Goal: Communication & Community: Answer question/provide support

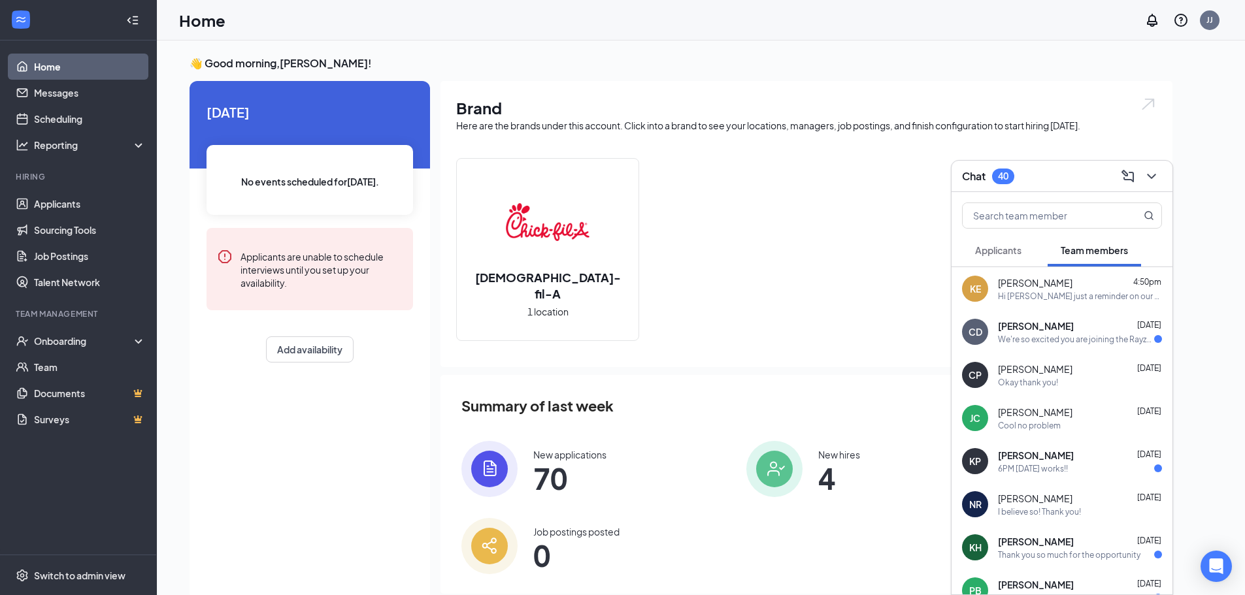
click at [1066, 385] on div "Okay thank you!" at bounding box center [1080, 382] width 164 height 11
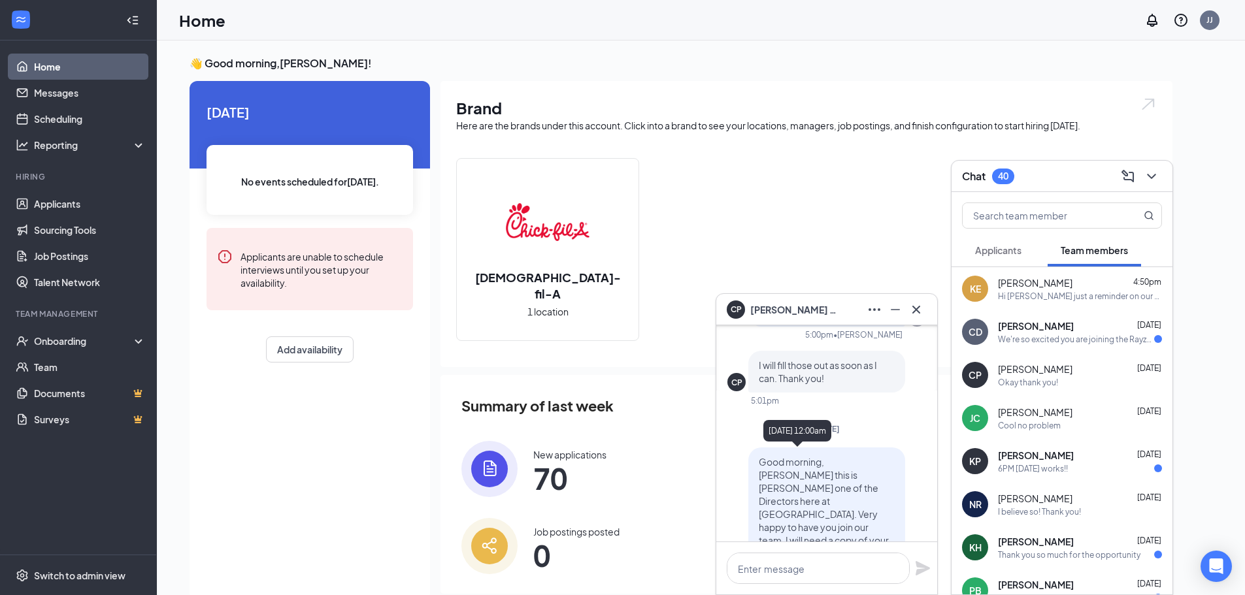
scroll to position [-458, 0]
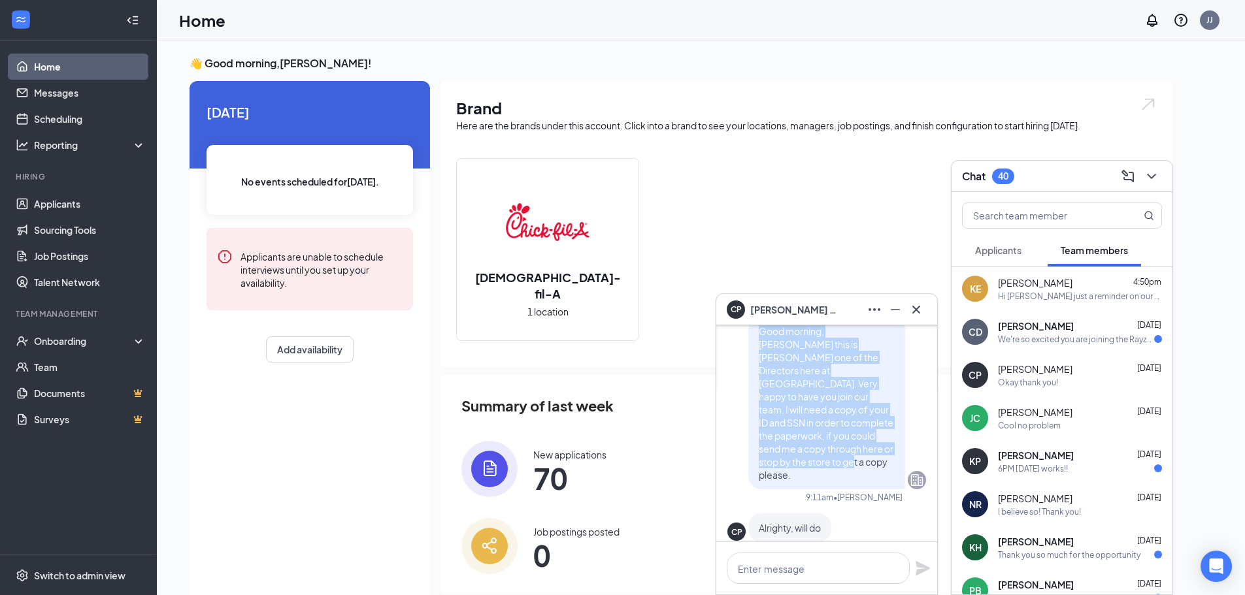
drag, startPoint x: 749, startPoint y: 358, endPoint x: 880, endPoint y: 482, distance: 180.3
click at [880, 482] on div "Good morning, [PERSON_NAME] this is [PERSON_NAME] one of the Directors here at …" at bounding box center [826, 403] width 157 height 173
copy span "Good morning, [PERSON_NAME] this is [PERSON_NAME] one of the Directors here at …"
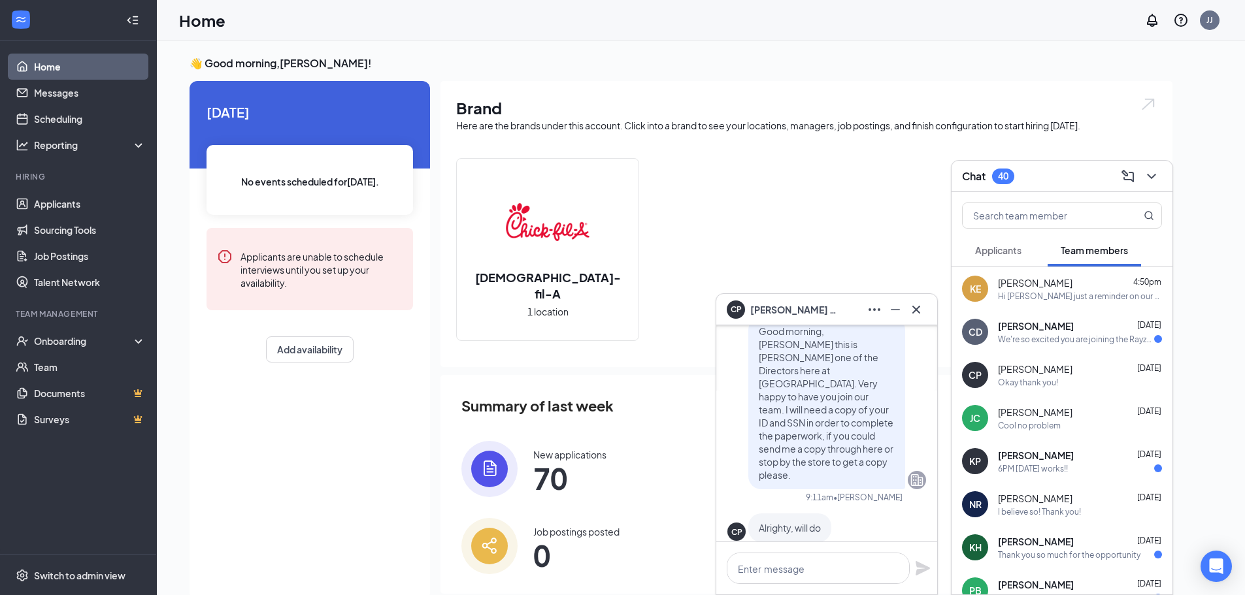
click at [1071, 327] on div "[PERSON_NAME] [DATE]" at bounding box center [1080, 326] width 164 height 13
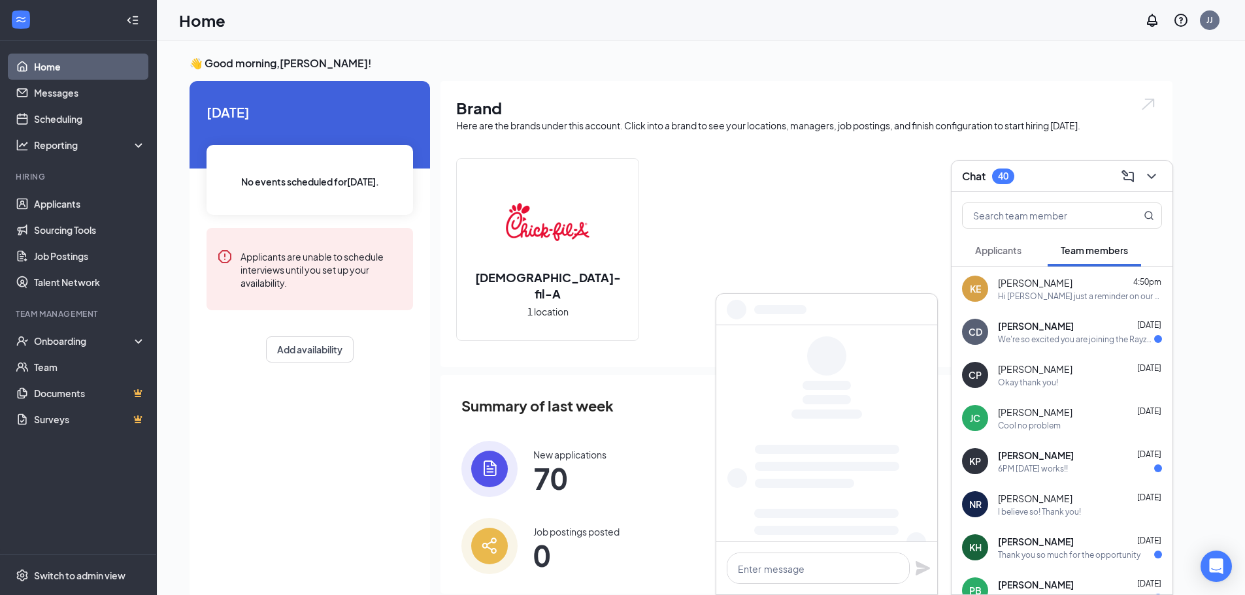
scroll to position [0, 0]
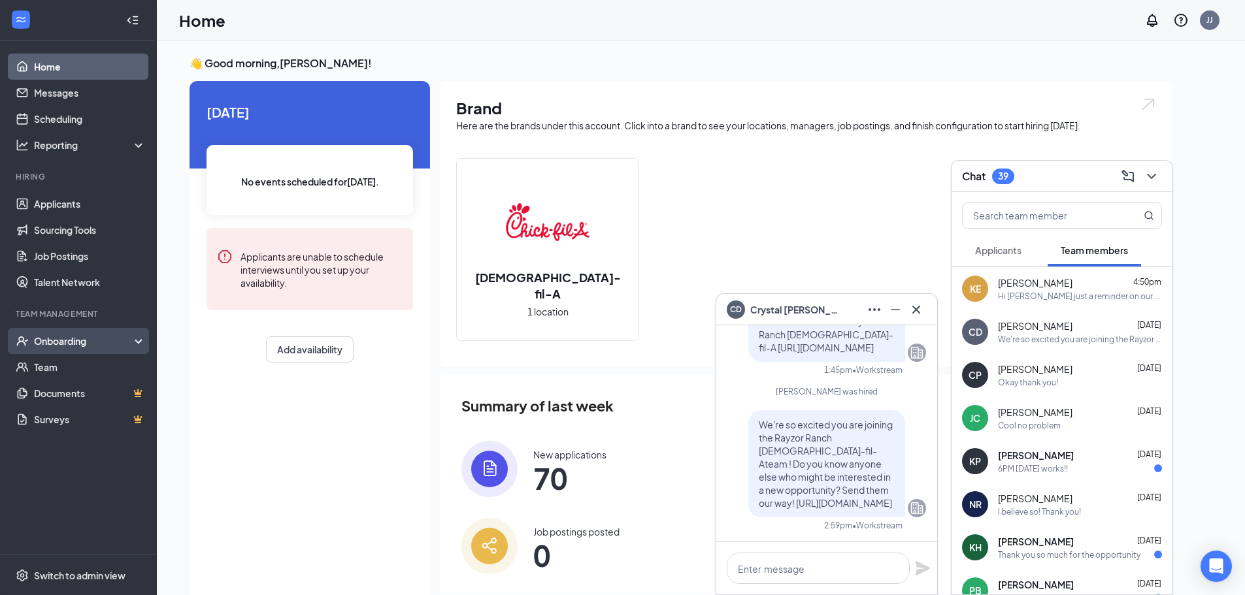
click at [113, 330] on div "Onboarding" at bounding box center [78, 341] width 157 height 26
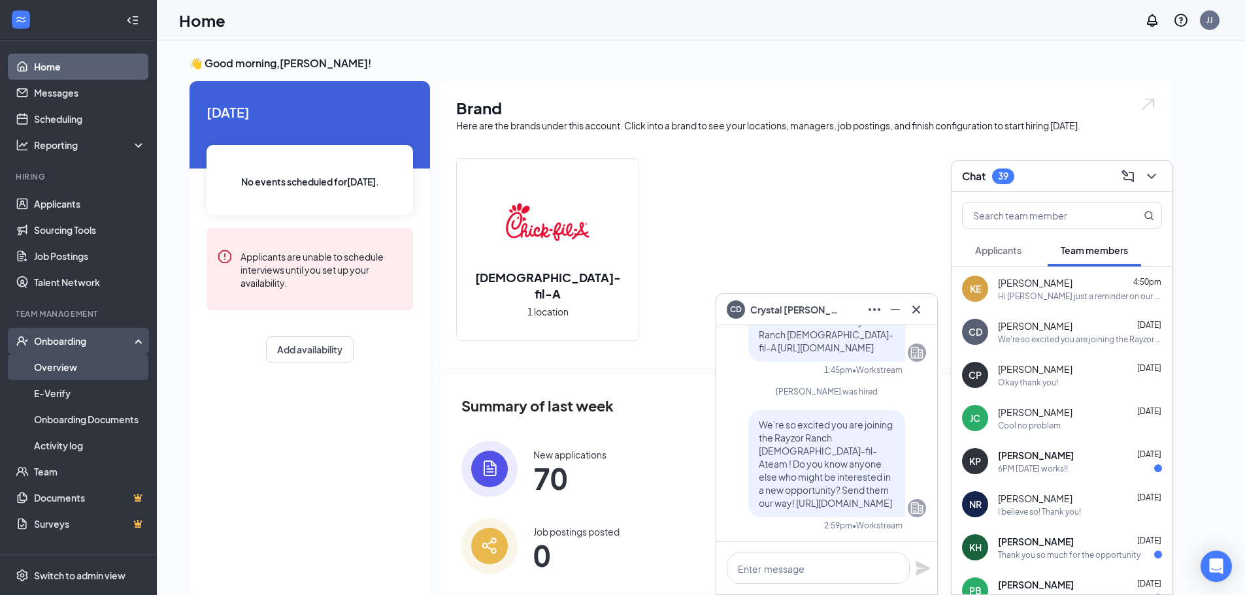
click at [90, 372] on link "Overview" at bounding box center [90, 367] width 112 height 26
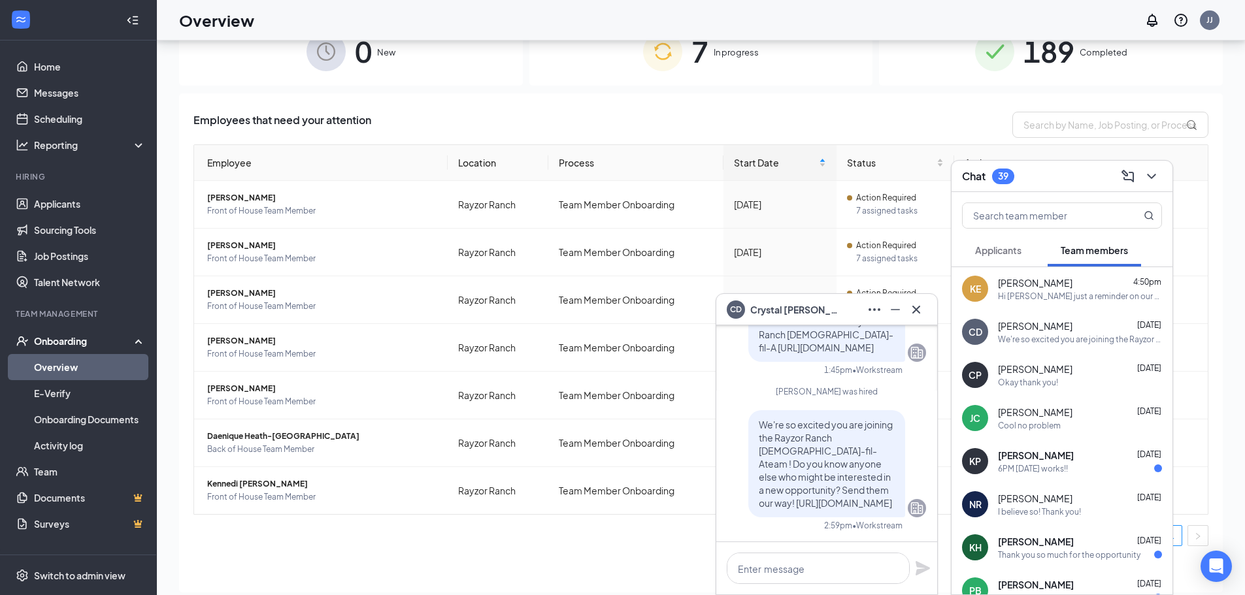
scroll to position [59, 0]
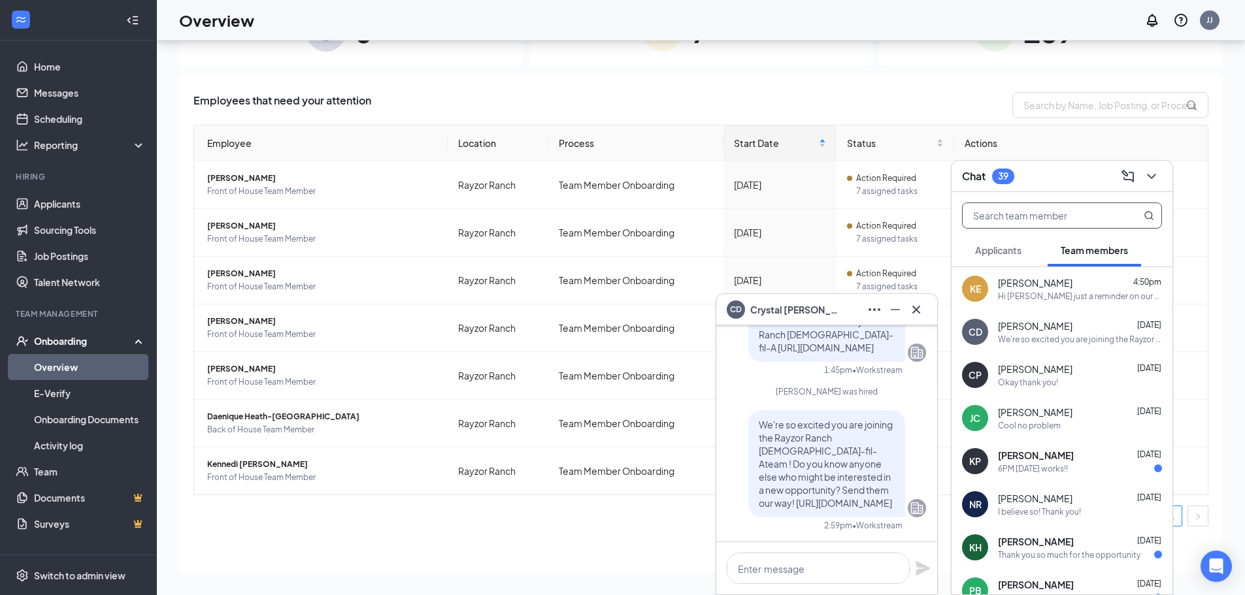
click at [1054, 224] on input "text" at bounding box center [1040, 215] width 155 height 25
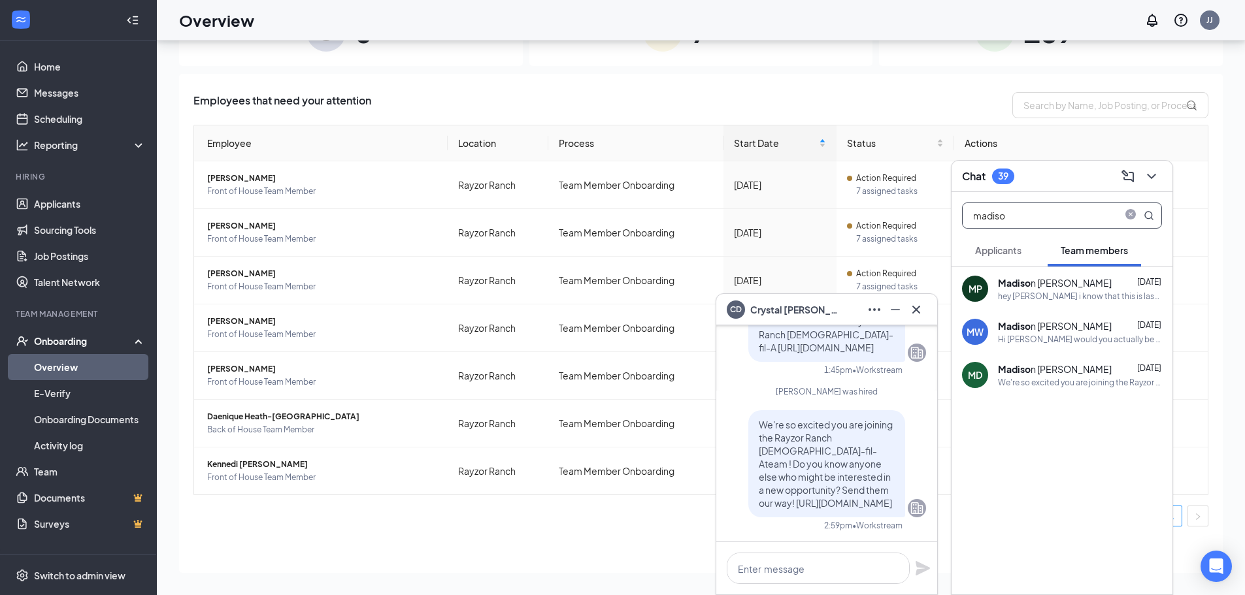
type input "madiso"
click at [1056, 378] on div "We're so excited you are joining the Rayzor Ranch [DEMOGRAPHIC_DATA]-fil-Ateam …" at bounding box center [1080, 382] width 164 height 11
click at [792, 570] on textarea at bounding box center [818, 568] width 183 height 31
paste textarea "Good morning, [PERSON_NAME] this is [PERSON_NAME] one of the Directors here at …"
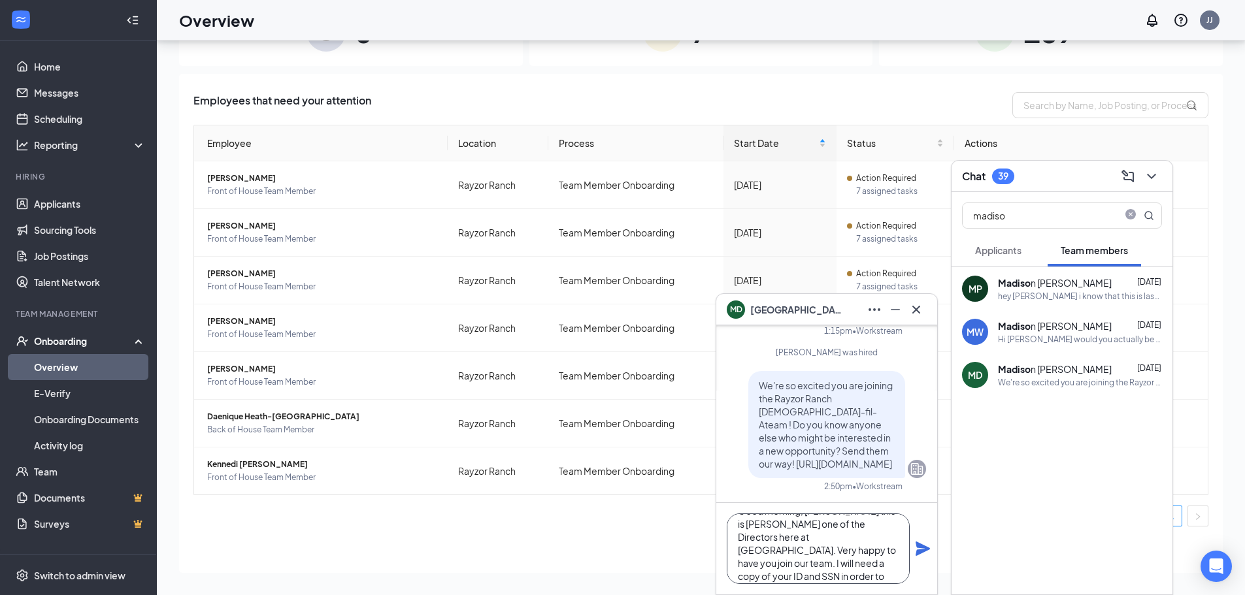
scroll to position [0, 0]
drag, startPoint x: 764, startPoint y: 529, endPoint x: 803, endPoint y: 528, distance: 39.2
click at [803, 528] on textarea "Good morning, [PERSON_NAME] this is [PERSON_NAME] one of the Directors here at …" at bounding box center [818, 549] width 183 height 71
click at [844, 527] on textarea "Good evening [PERSON_NAME] this is [PERSON_NAME] one of the Directors here at […" at bounding box center [818, 549] width 183 height 71
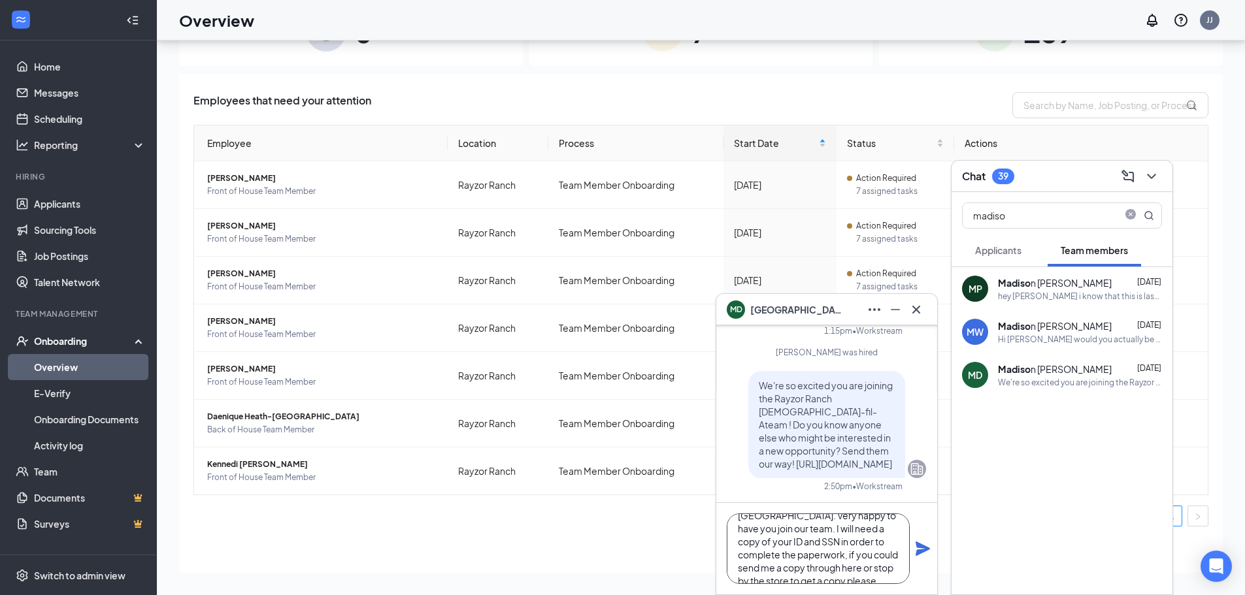
type textarea "Good evening [PERSON_NAME],this is [PERSON_NAME] one of the Directors here at […"
click at [925, 548] on icon "Plane" at bounding box center [923, 549] width 14 height 14
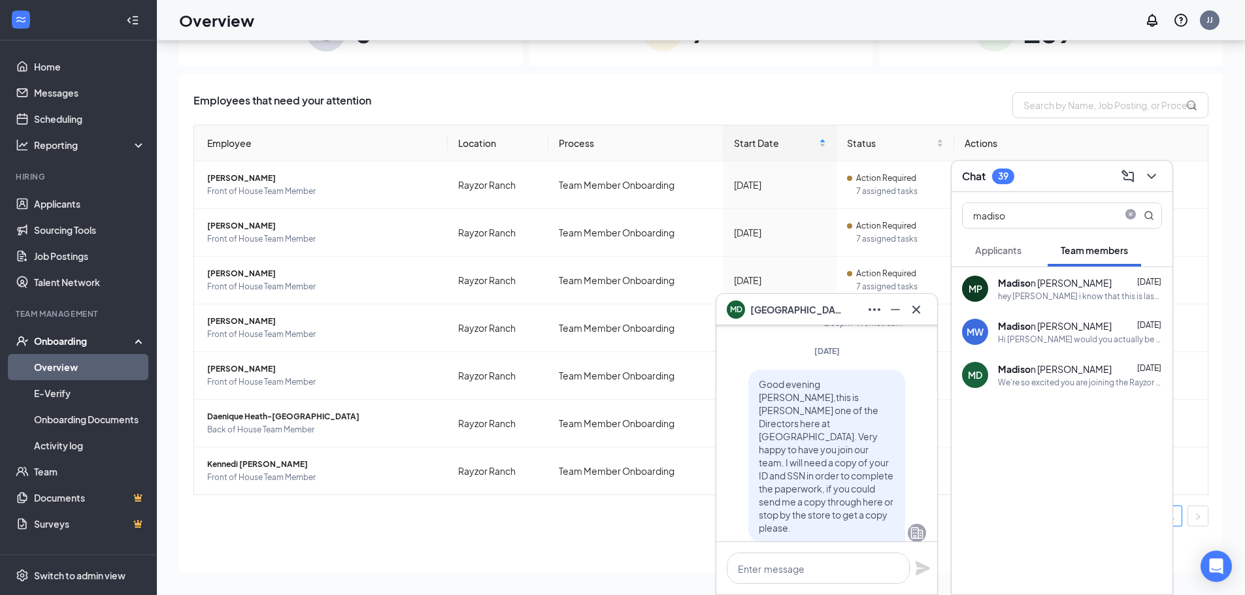
scroll to position [-65, 0]
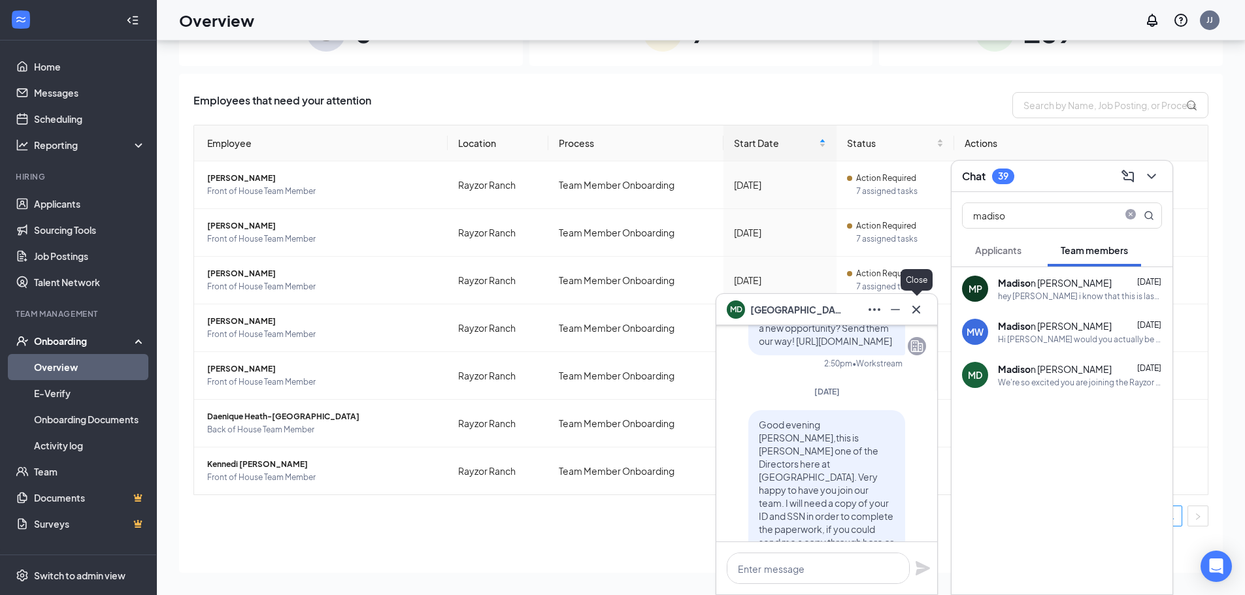
click at [918, 313] on icon "Cross" at bounding box center [916, 310] width 16 height 16
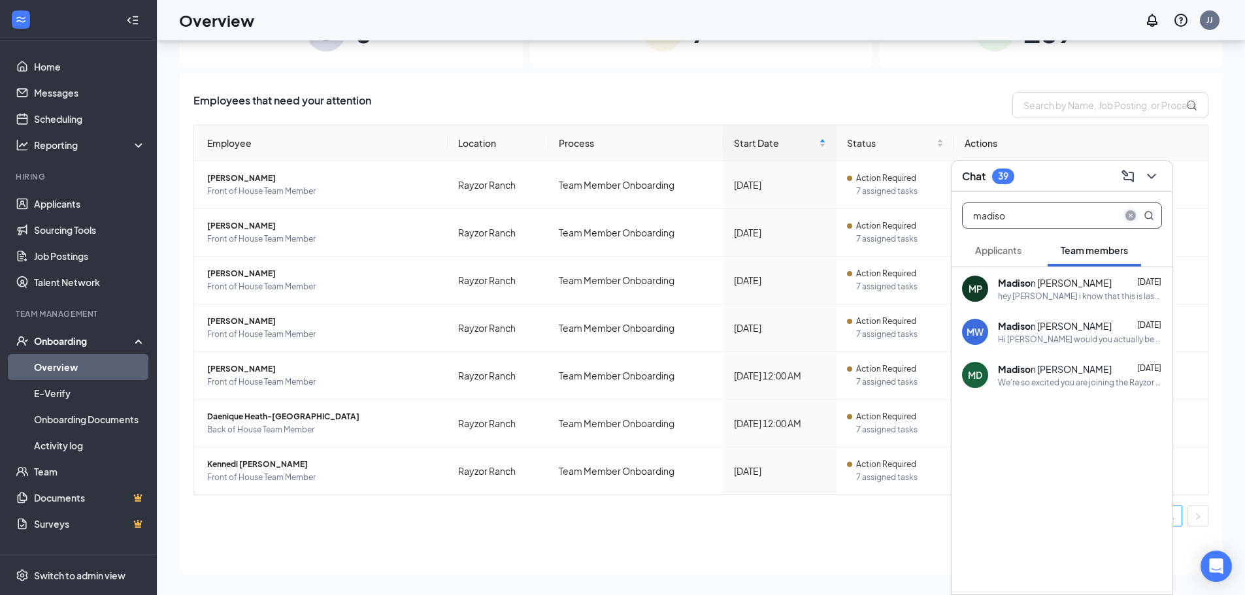
click at [1127, 215] on icon "close-circle" at bounding box center [1130, 215] width 10 height 10
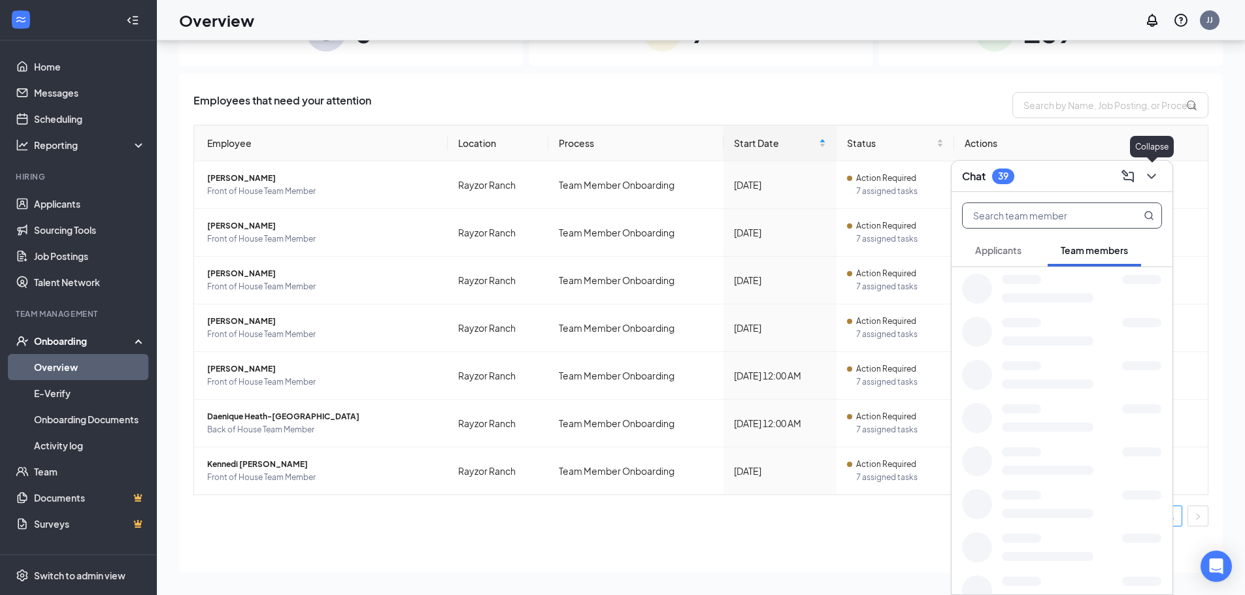
click at [1155, 180] on icon "ChevronDown" at bounding box center [1152, 177] width 16 height 16
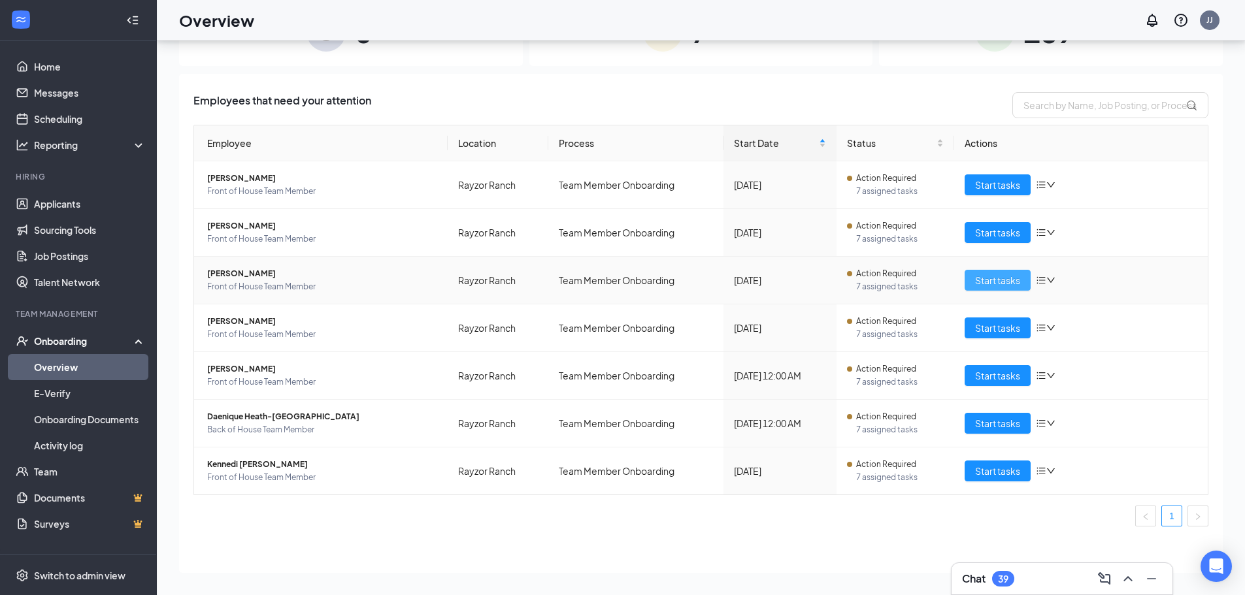
click at [986, 280] on span "Start tasks" at bounding box center [997, 280] width 45 height 14
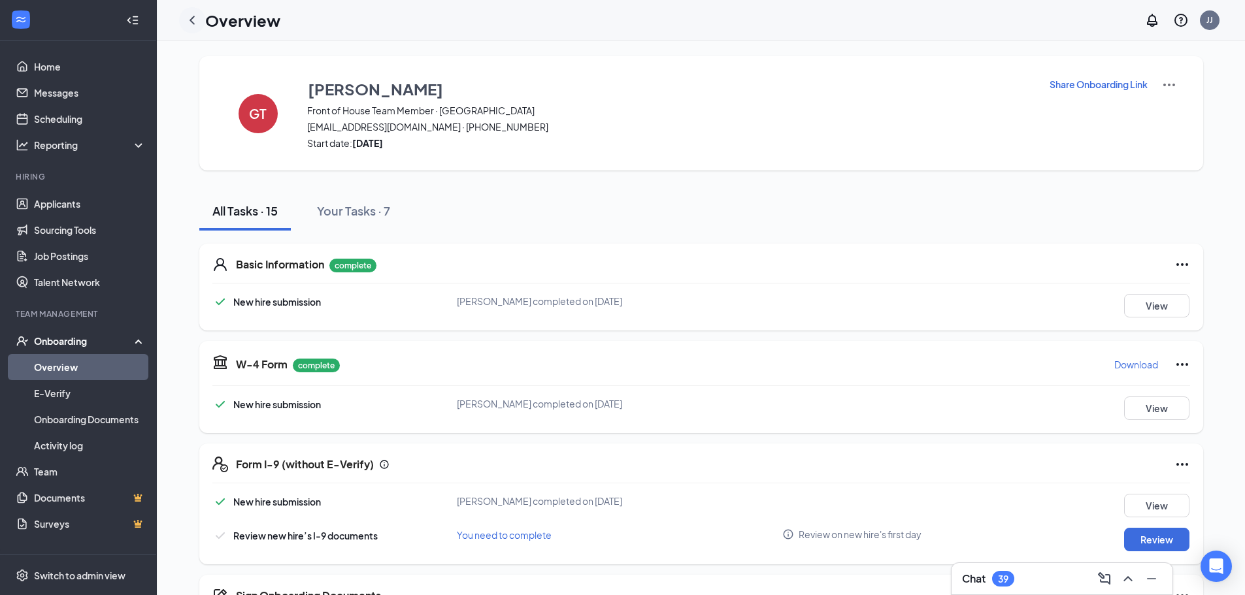
click at [190, 26] on icon "ChevronLeft" at bounding box center [192, 20] width 16 height 16
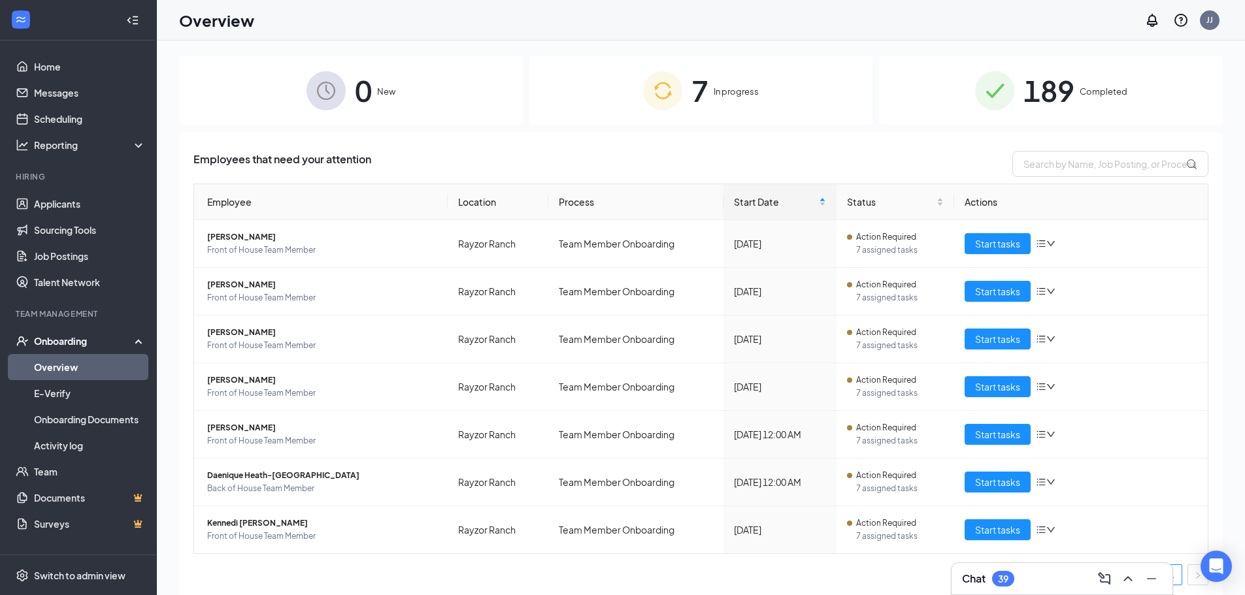
click at [1019, 577] on div "Chat 39" at bounding box center [1062, 579] width 200 height 21
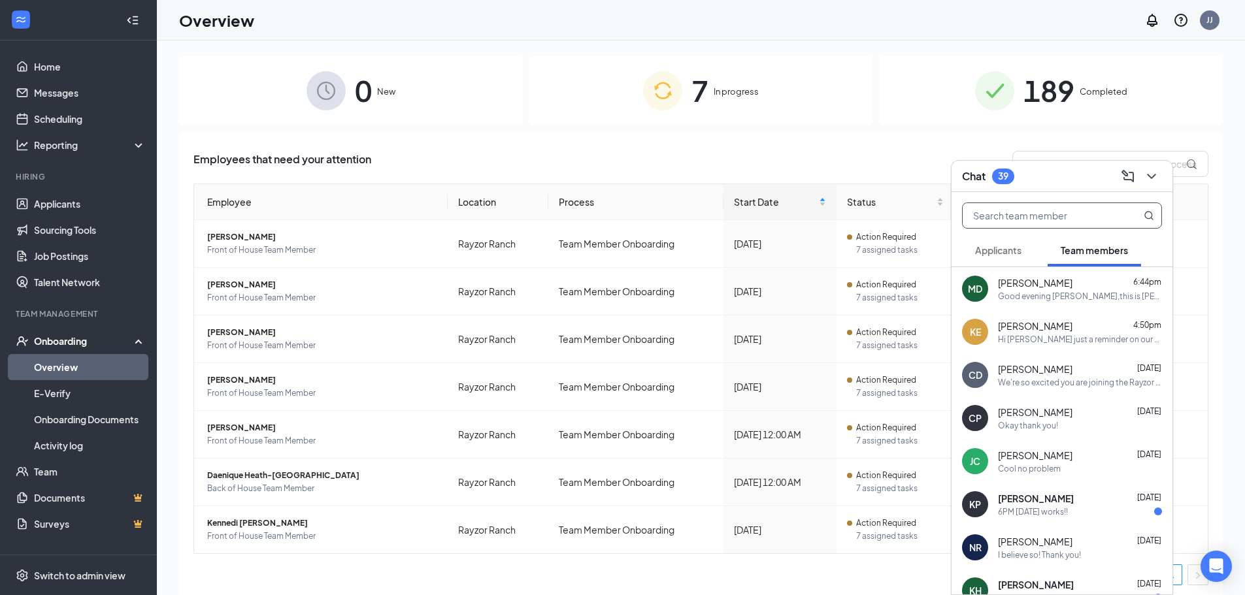
click at [1013, 220] on input "text" at bounding box center [1040, 215] width 155 height 25
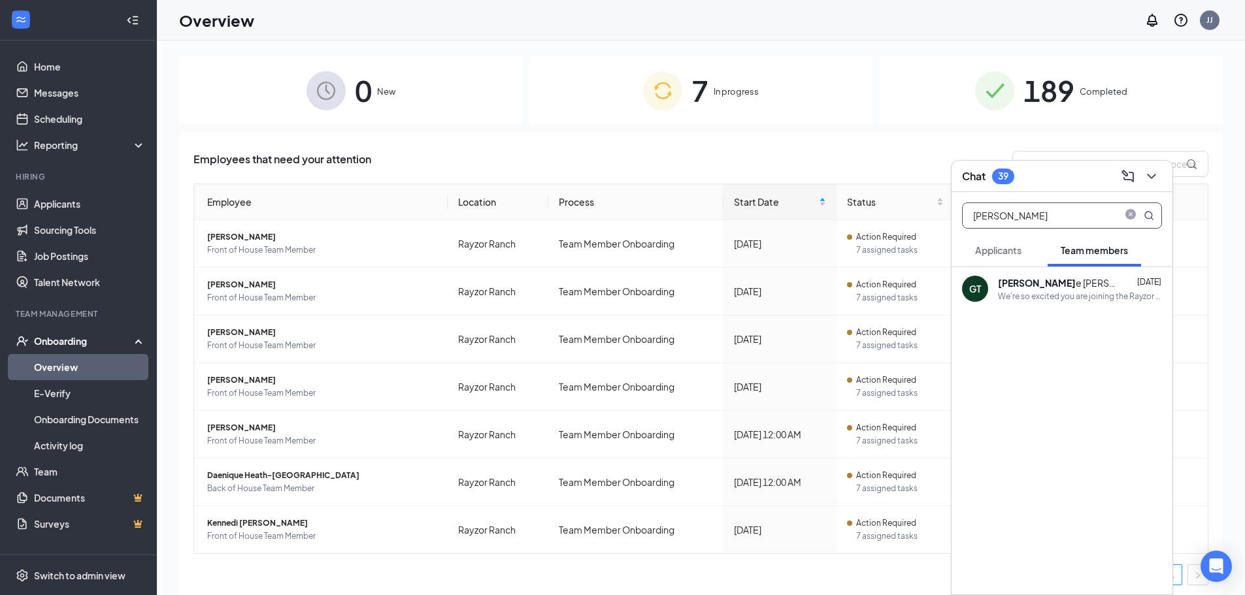
type input "[PERSON_NAME]"
click at [1029, 278] on div "[PERSON_NAME]" at bounding box center [1057, 282] width 118 height 13
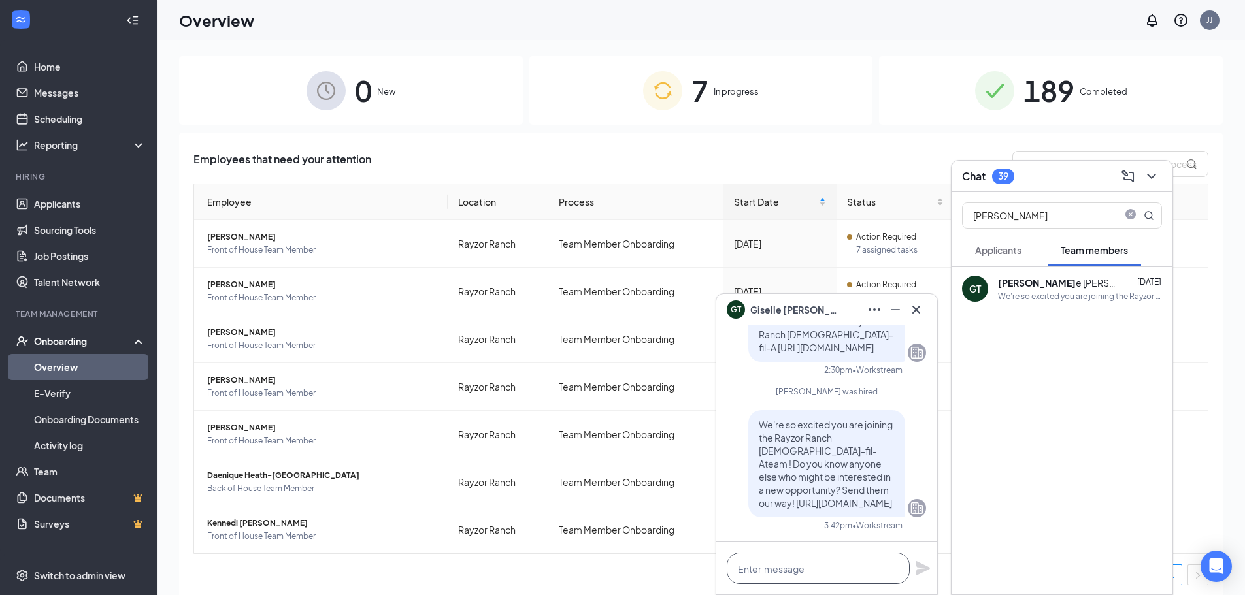
click at [832, 572] on textarea at bounding box center [818, 568] width 183 height 31
paste textarea "Good morning, [PERSON_NAME] this is [PERSON_NAME] one of the Directors here at …"
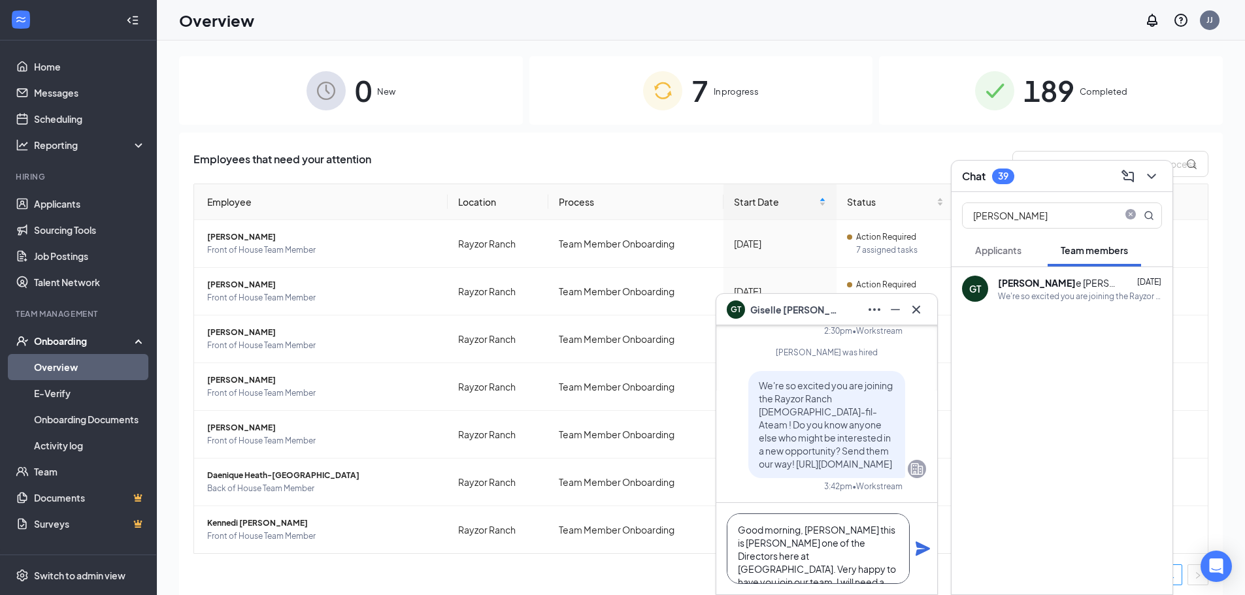
drag, startPoint x: 763, startPoint y: 532, endPoint x: 846, endPoint y: 527, distance: 83.1
click at [846, 527] on textarea "Good morning, [PERSON_NAME] this is [PERSON_NAME] one of the Directors here at …" at bounding box center [818, 549] width 183 height 71
type textarea "Good evening [PERSON_NAME], this is [PERSON_NAME] one of the Directors here at …"
click at [918, 550] on icon "Plane" at bounding box center [923, 549] width 14 height 14
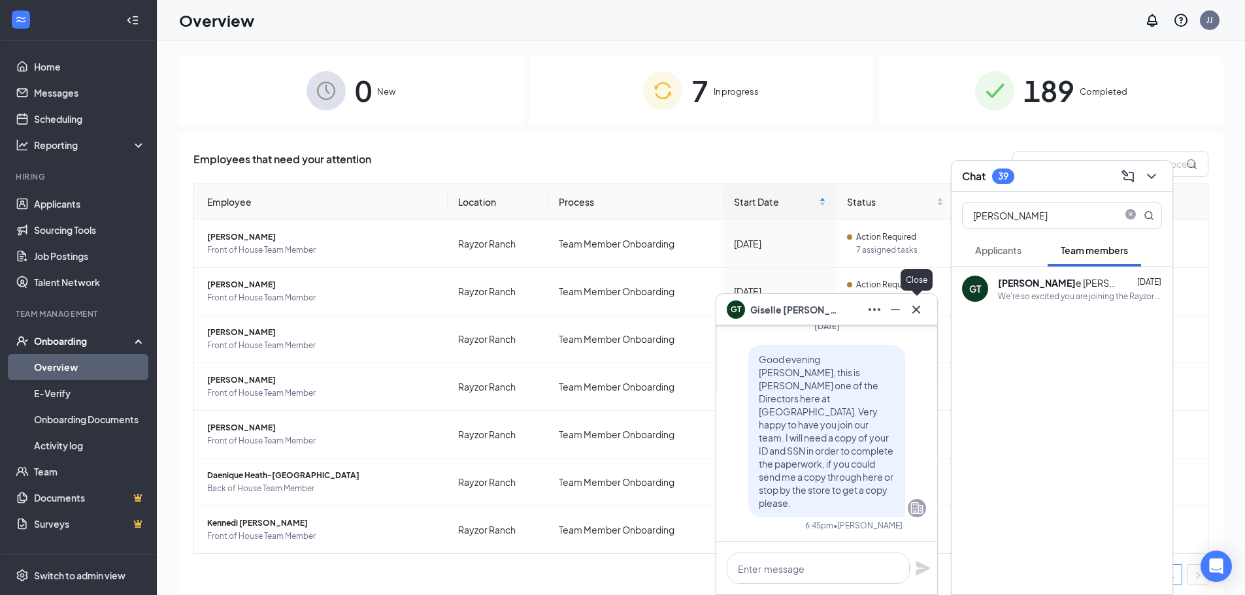
click at [919, 319] on button at bounding box center [916, 309] width 21 height 21
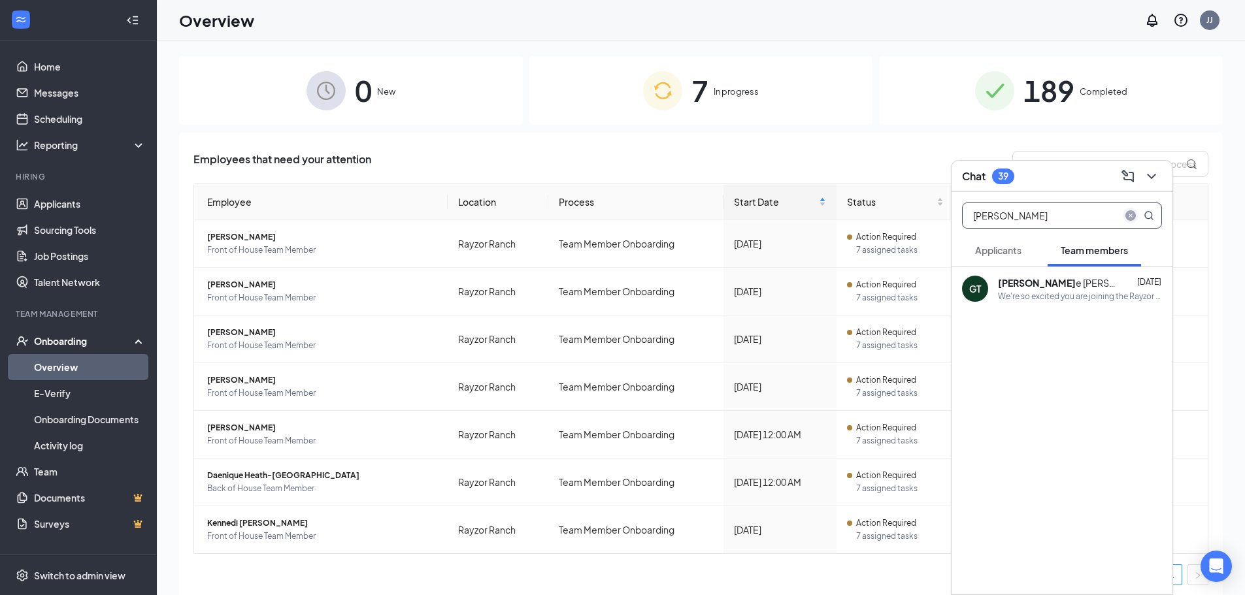
click at [1133, 218] on icon "close-circle" at bounding box center [1130, 215] width 10 height 10
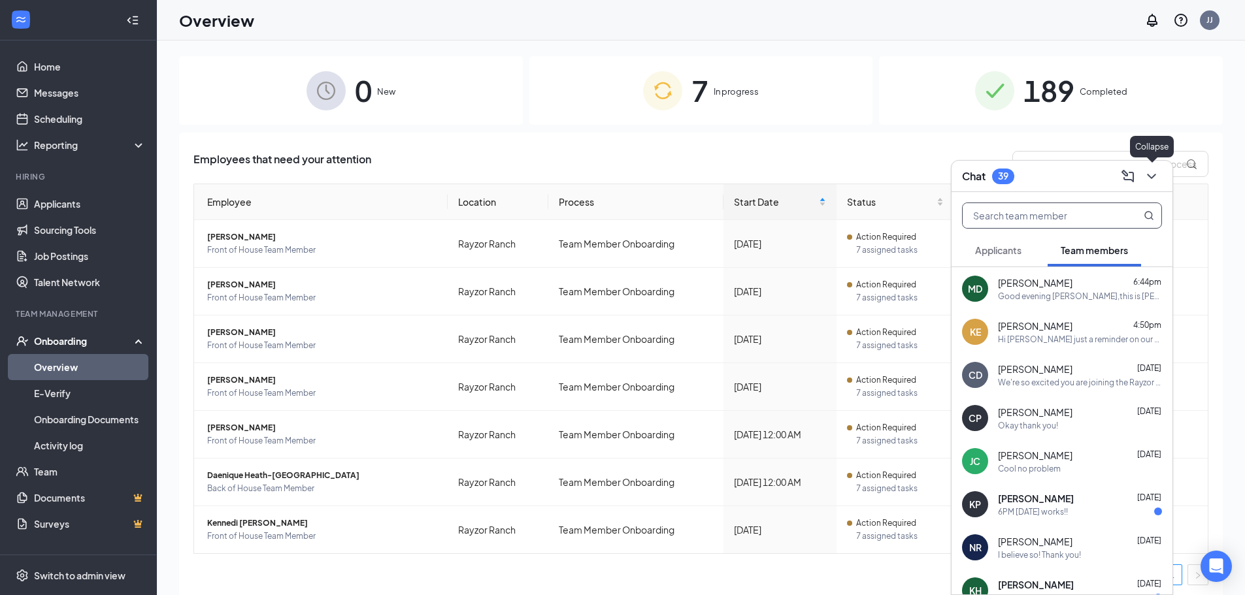
click at [1159, 180] on icon "ChevronDown" at bounding box center [1152, 177] width 16 height 16
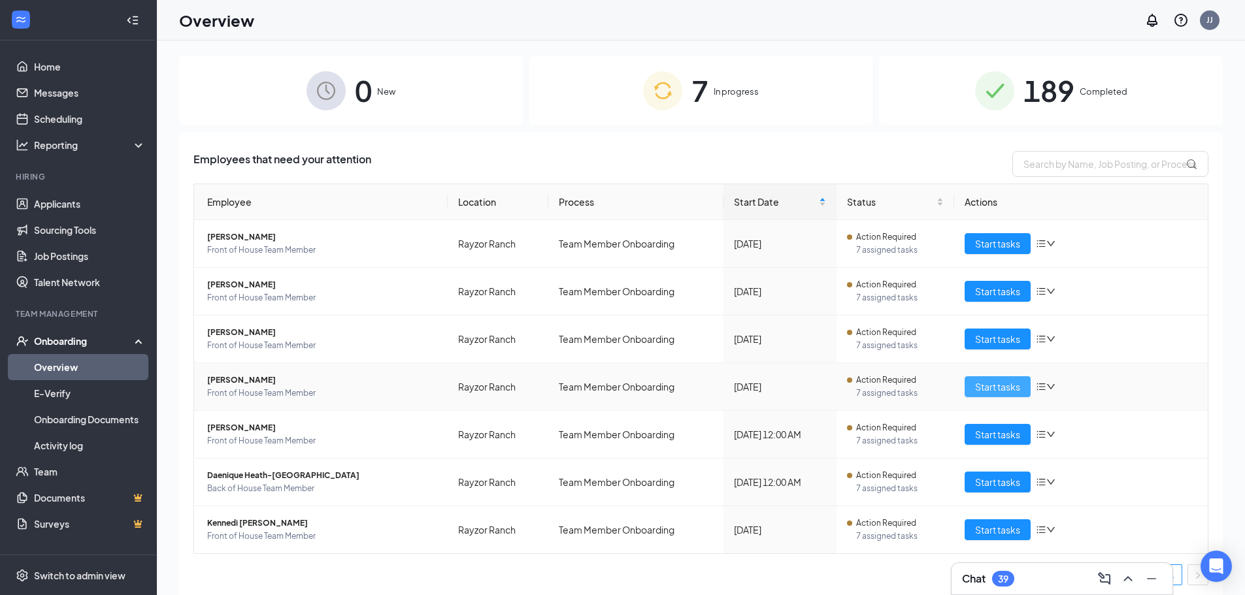
drag, startPoint x: 998, startPoint y: 385, endPoint x: 950, endPoint y: 429, distance: 65.7
click at [997, 390] on span "Start tasks" at bounding box center [997, 387] width 45 height 14
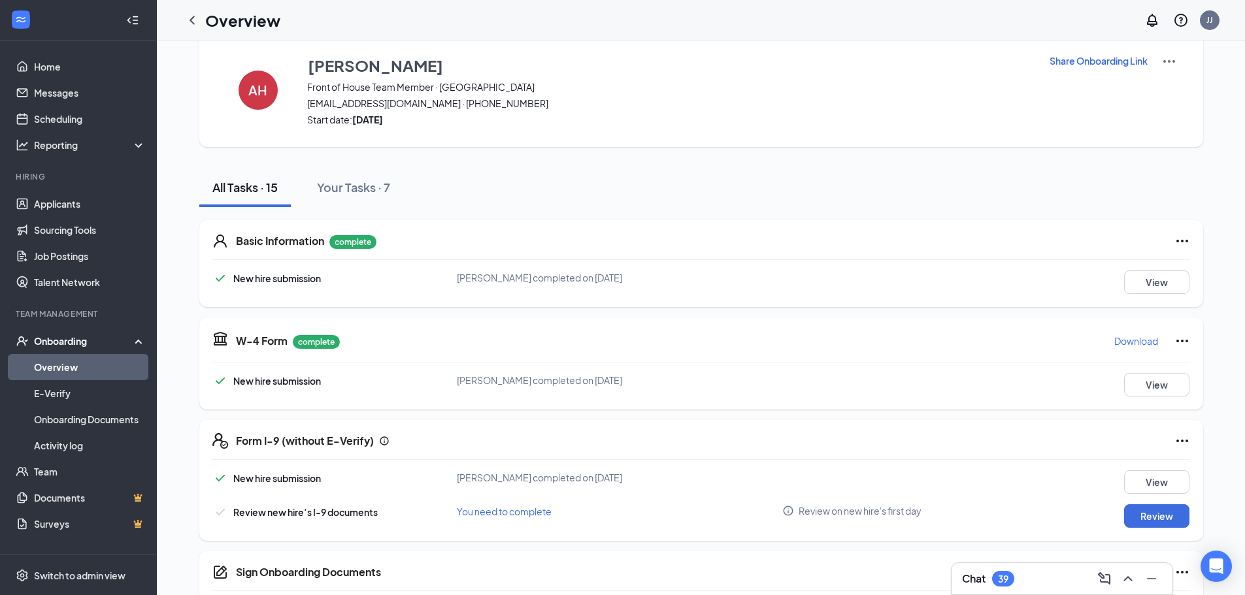
scroll to position [392, 0]
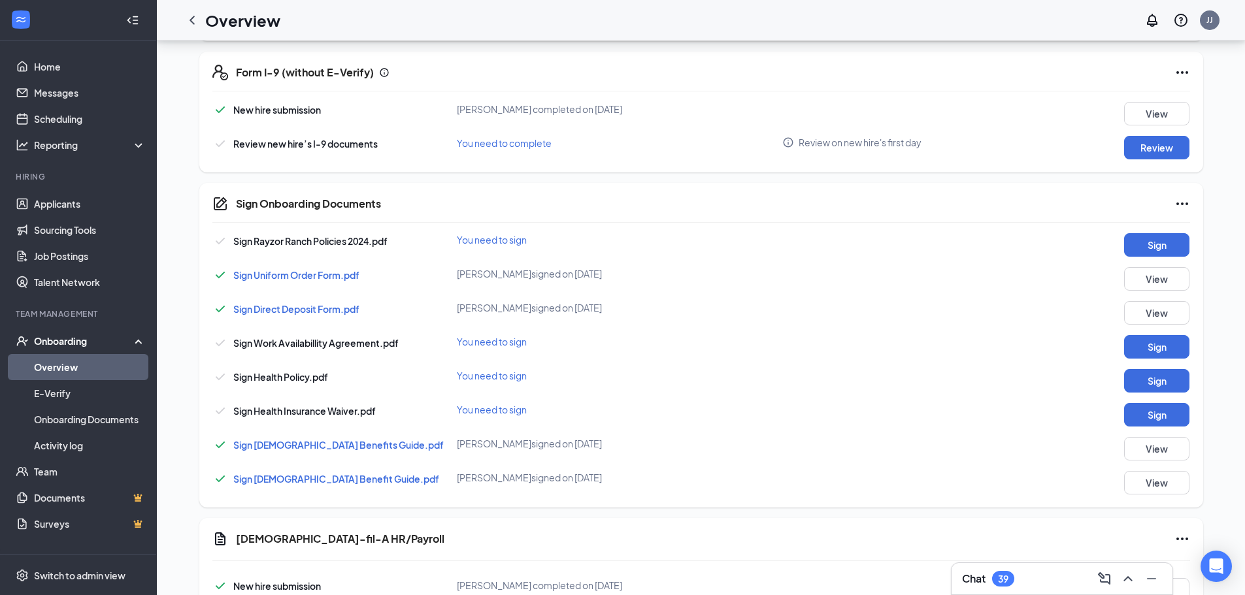
click at [1037, 586] on div "Chat 39" at bounding box center [1062, 579] width 200 height 21
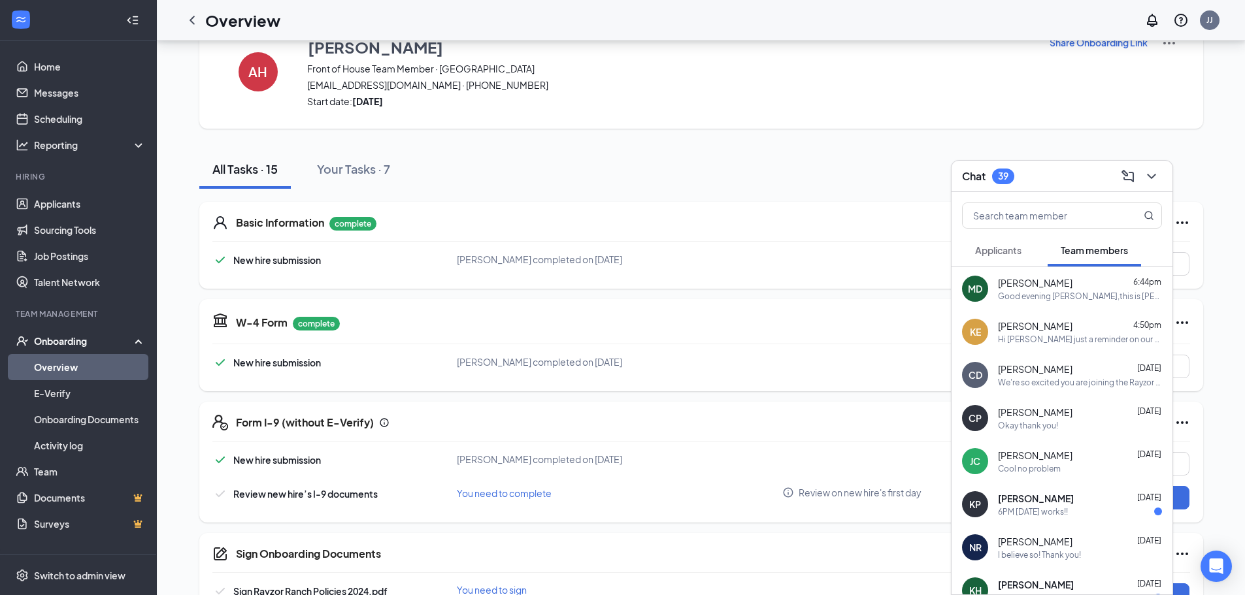
scroll to position [0, 0]
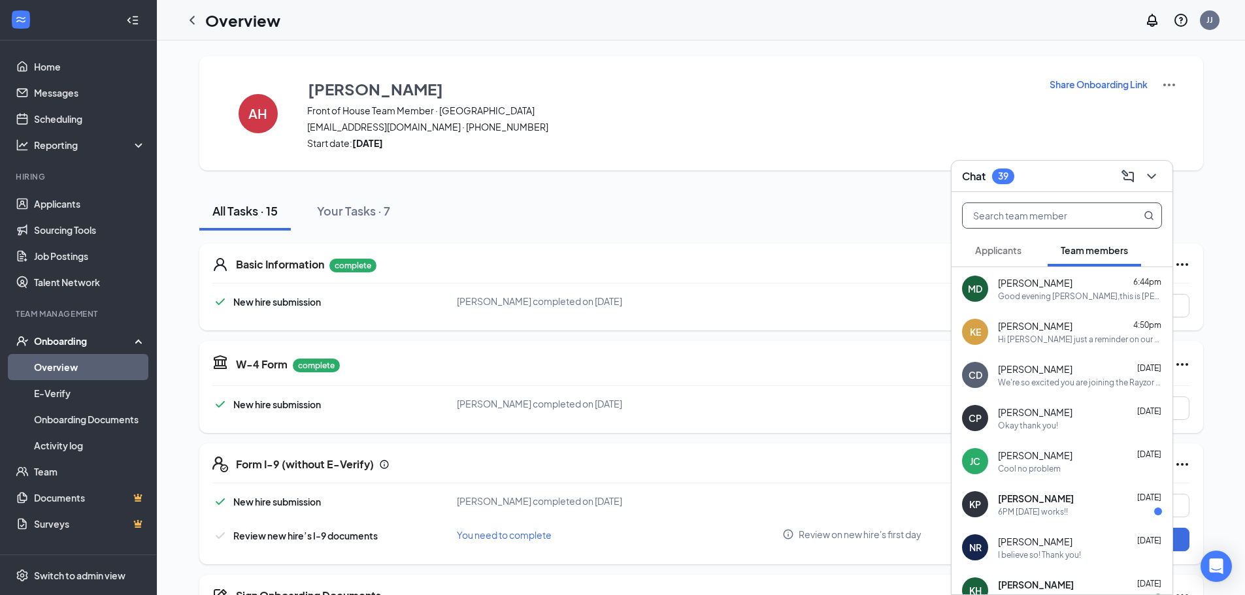
click at [1034, 218] on input "text" at bounding box center [1040, 215] width 155 height 25
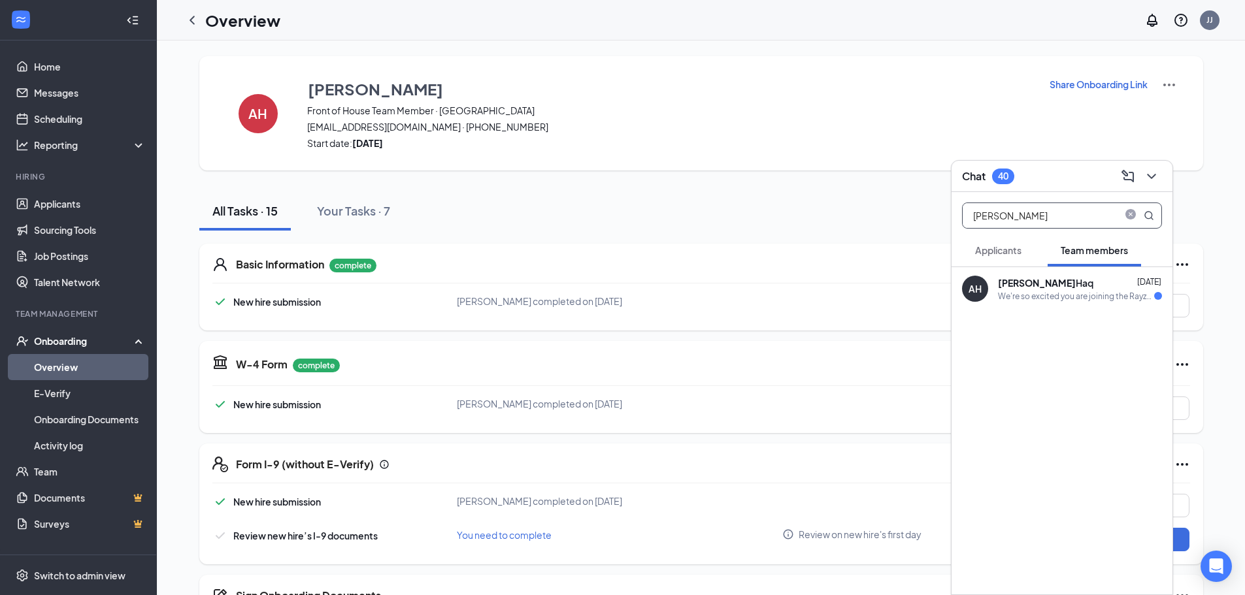
type input "[PERSON_NAME]"
click at [1012, 305] on div "AH [PERSON_NAME] [DATE] We're so excited you are joining the Rayzor Ranch [DEMO…" at bounding box center [1062, 288] width 221 height 43
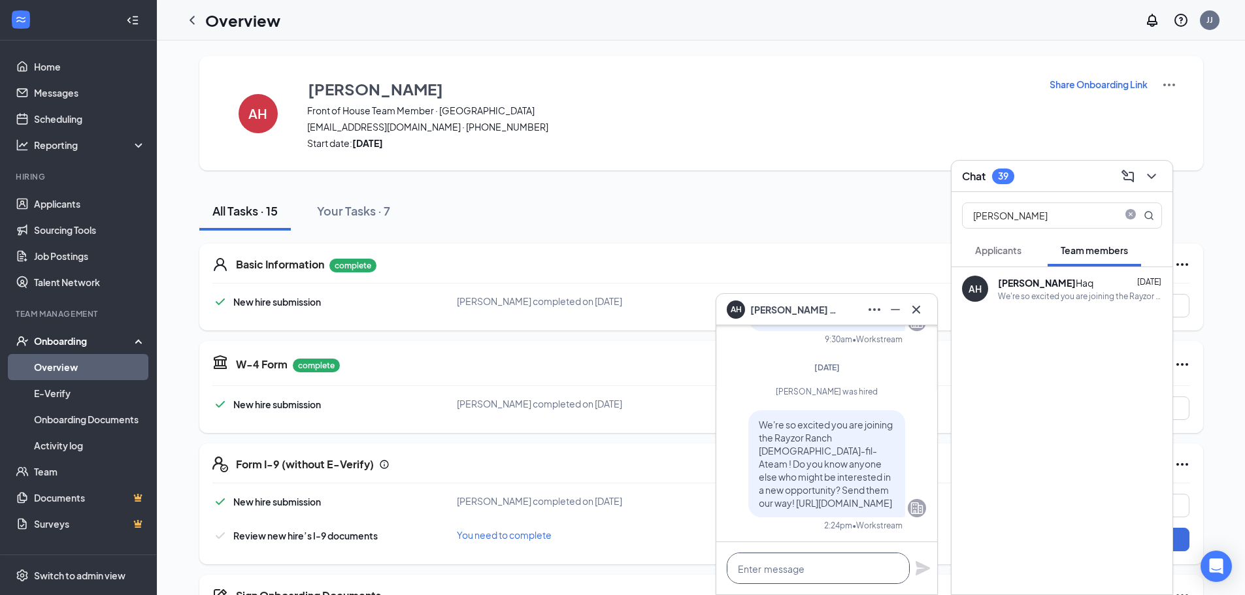
click at [808, 578] on textarea at bounding box center [818, 568] width 183 height 31
paste textarea "Good morning, [PERSON_NAME] this is [PERSON_NAME] one of the Directors here at …"
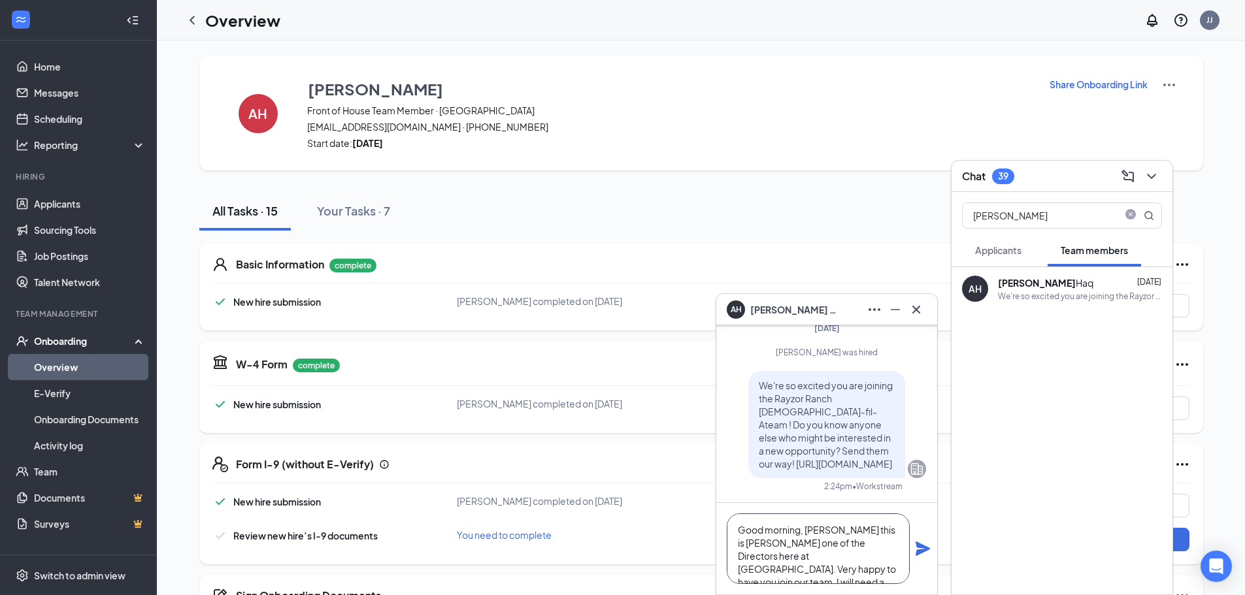
drag, startPoint x: 767, startPoint y: 529, endPoint x: 844, endPoint y: 525, distance: 77.2
click at [844, 525] on textarea "Good morning, [PERSON_NAME] this is [PERSON_NAME] one of the Directors here at …" at bounding box center [818, 549] width 183 height 71
type textarea "Good evening [PERSON_NAME], this is [PERSON_NAME] one of the Directors here at …"
click at [929, 556] on icon "Plane" at bounding box center [923, 549] width 16 height 16
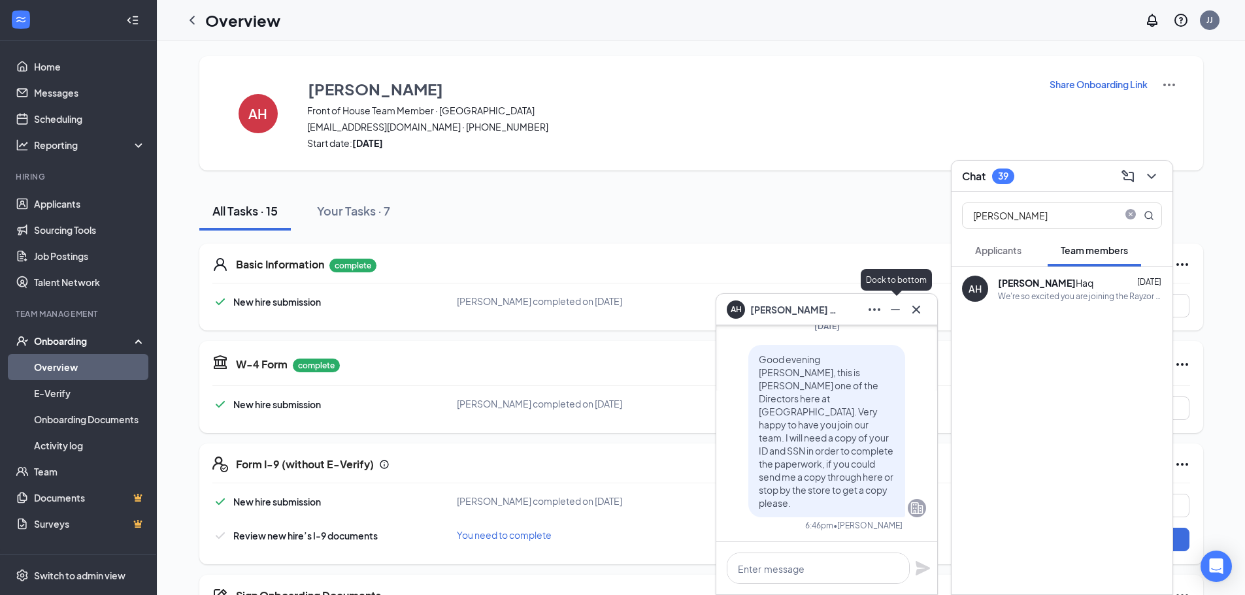
click at [927, 313] on div "AH [PERSON_NAME]" at bounding box center [826, 309] width 221 height 31
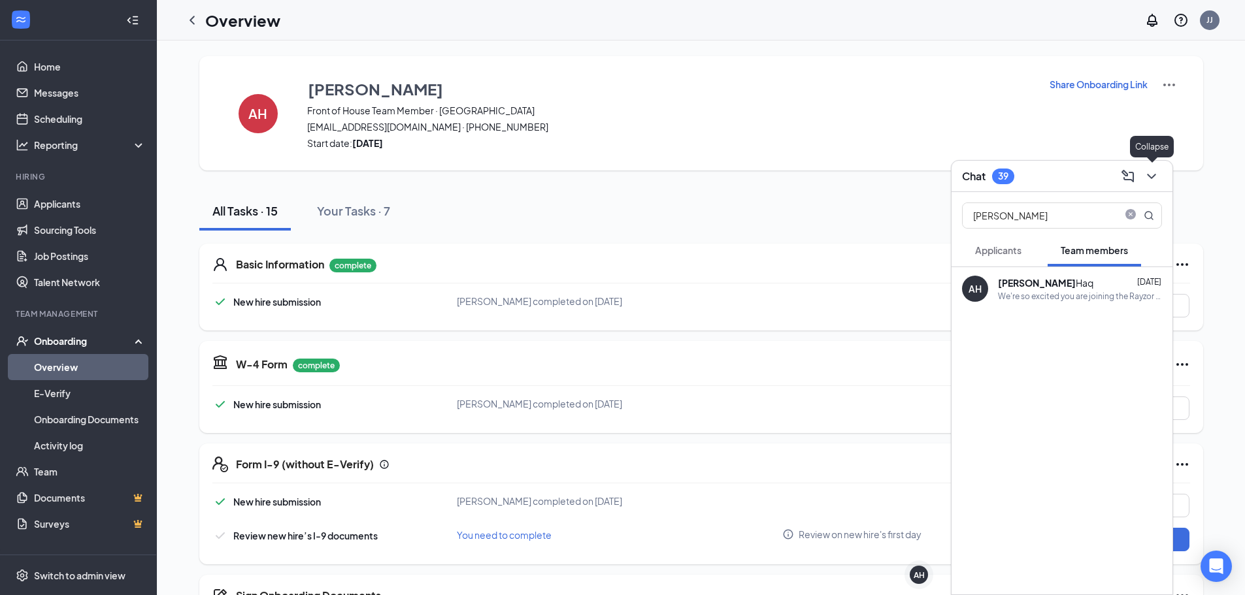
click at [1144, 181] on icon "ChevronDown" at bounding box center [1152, 177] width 16 height 16
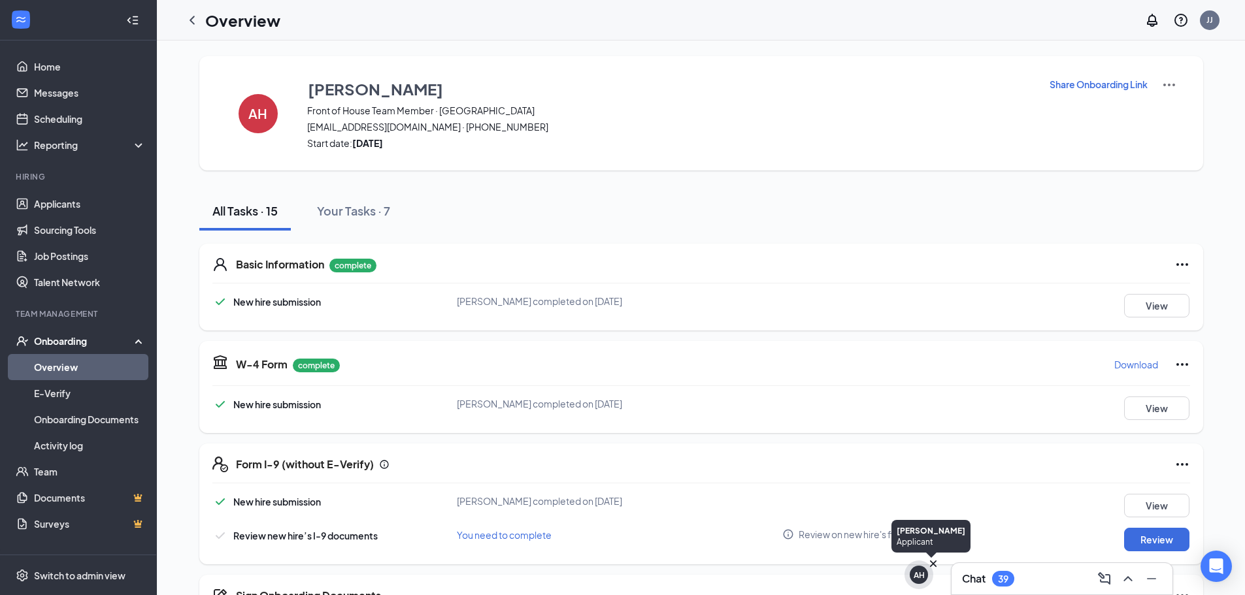
click at [933, 564] on icon "Cross" at bounding box center [933, 564] width 7 height 7
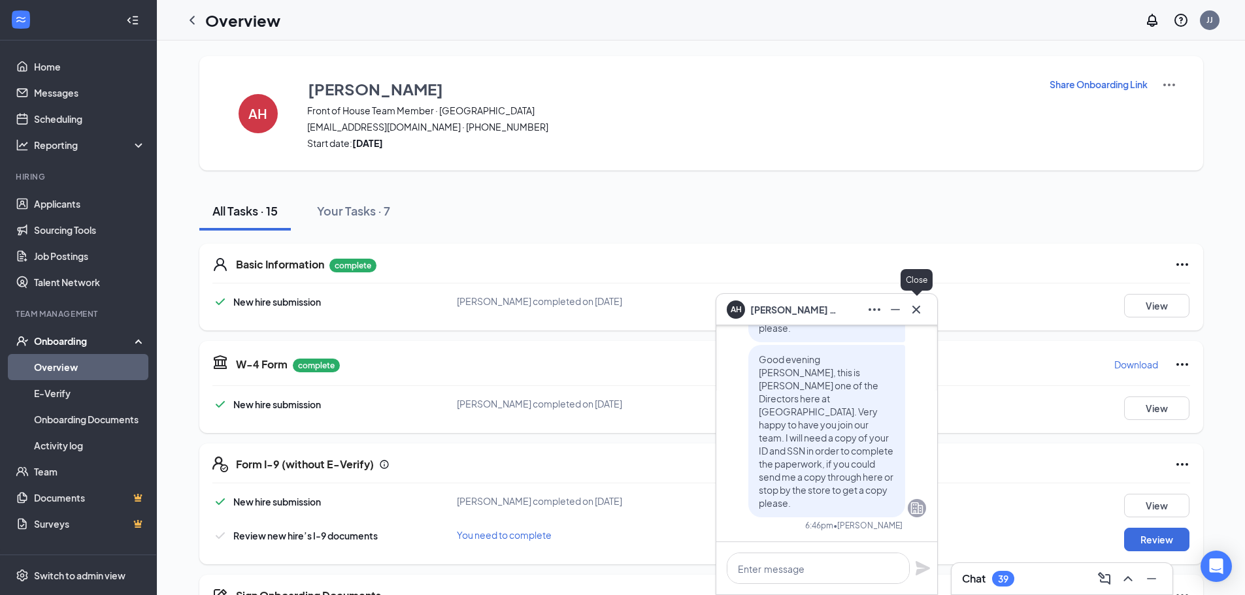
click at [927, 311] on div "AH [PERSON_NAME]" at bounding box center [826, 309] width 221 height 31
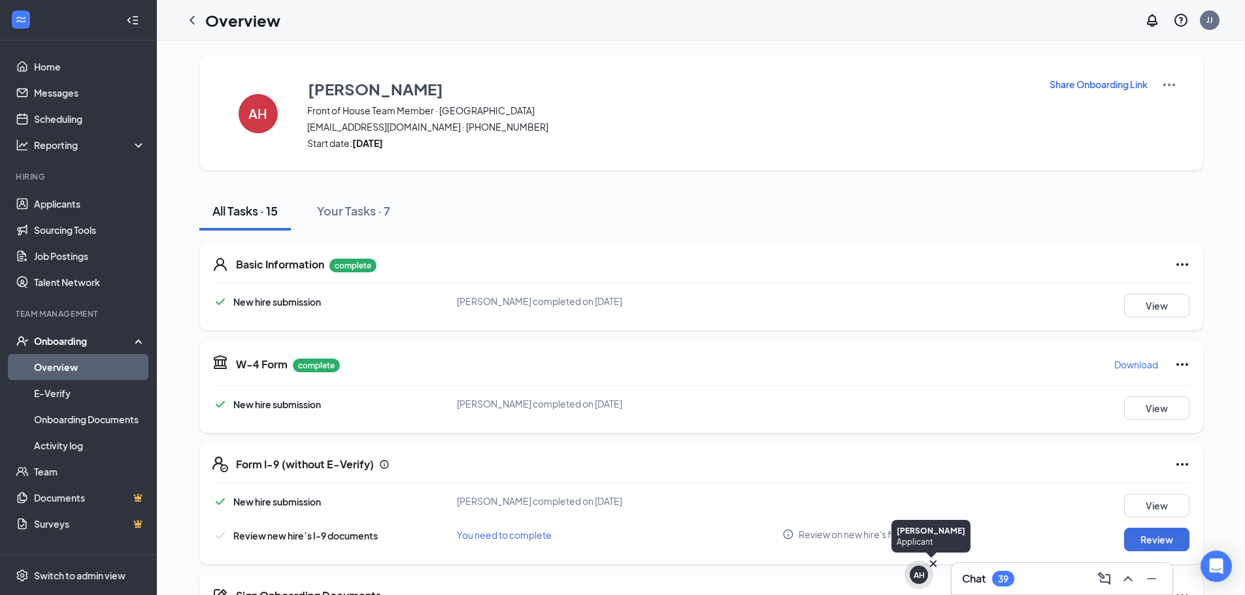
click at [935, 563] on icon "Cross" at bounding box center [933, 564] width 7 height 7
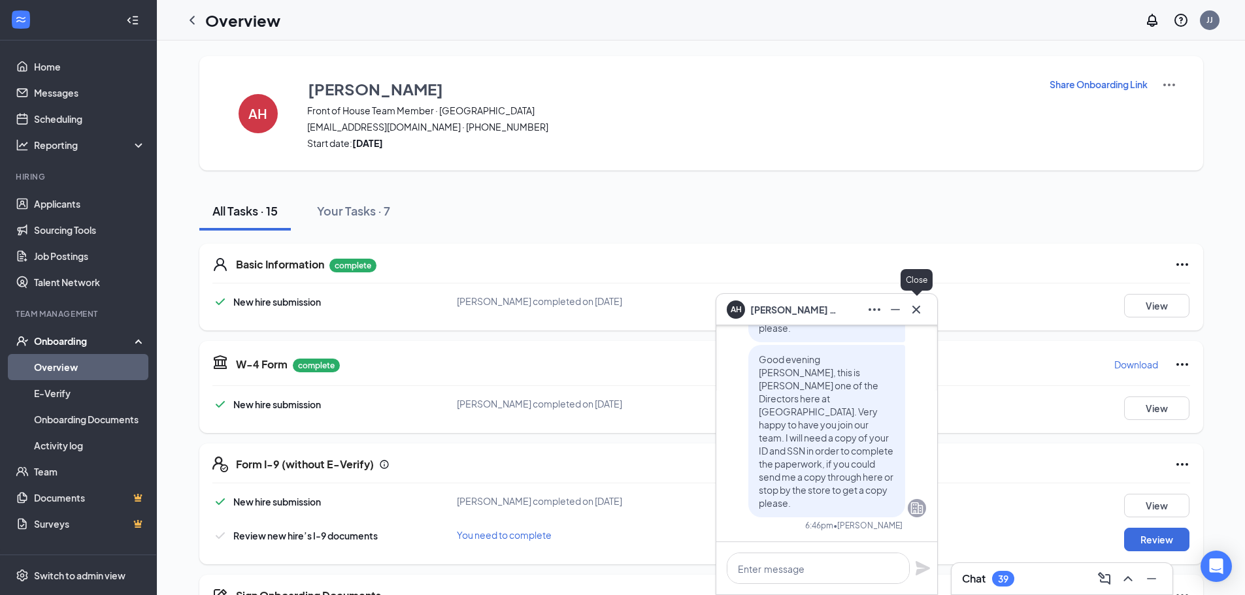
click at [919, 312] on icon "Cross" at bounding box center [916, 309] width 8 height 8
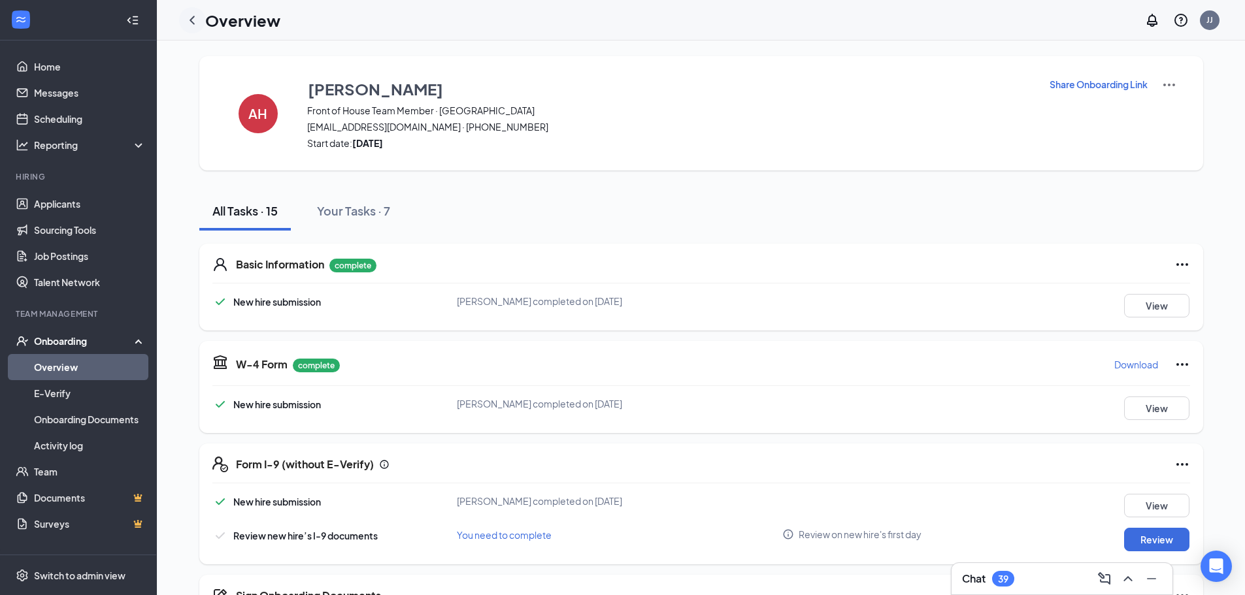
click at [189, 24] on icon "ChevronLeft" at bounding box center [192, 20] width 16 height 16
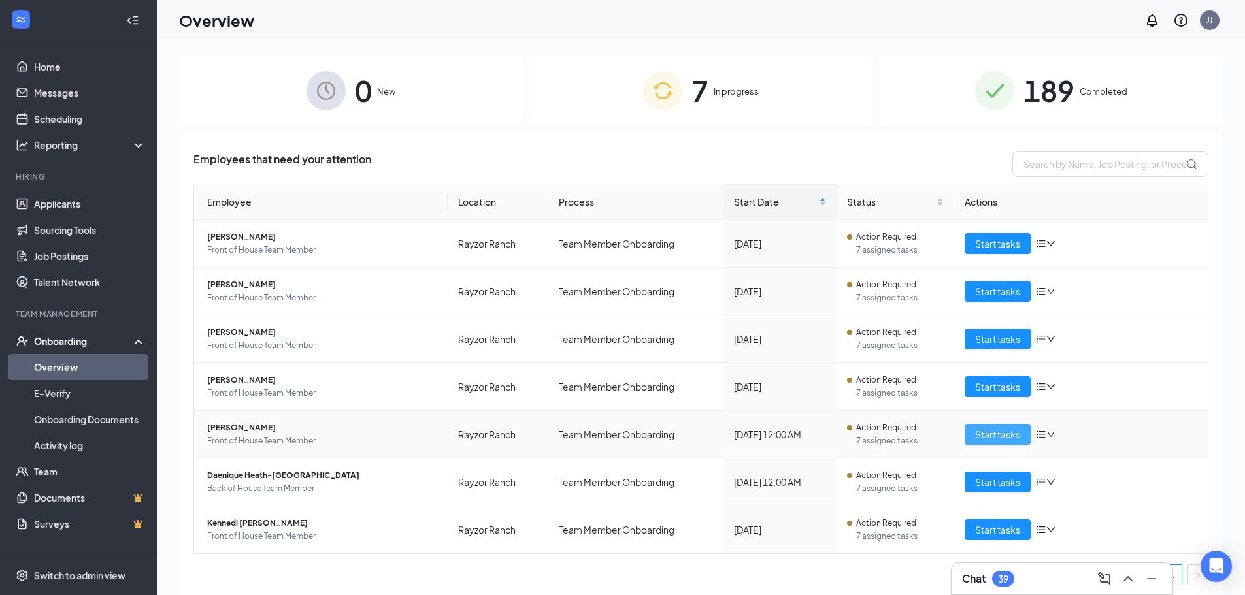
click at [989, 429] on span "Start tasks" at bounding box center [997, 434] width 45 height 14
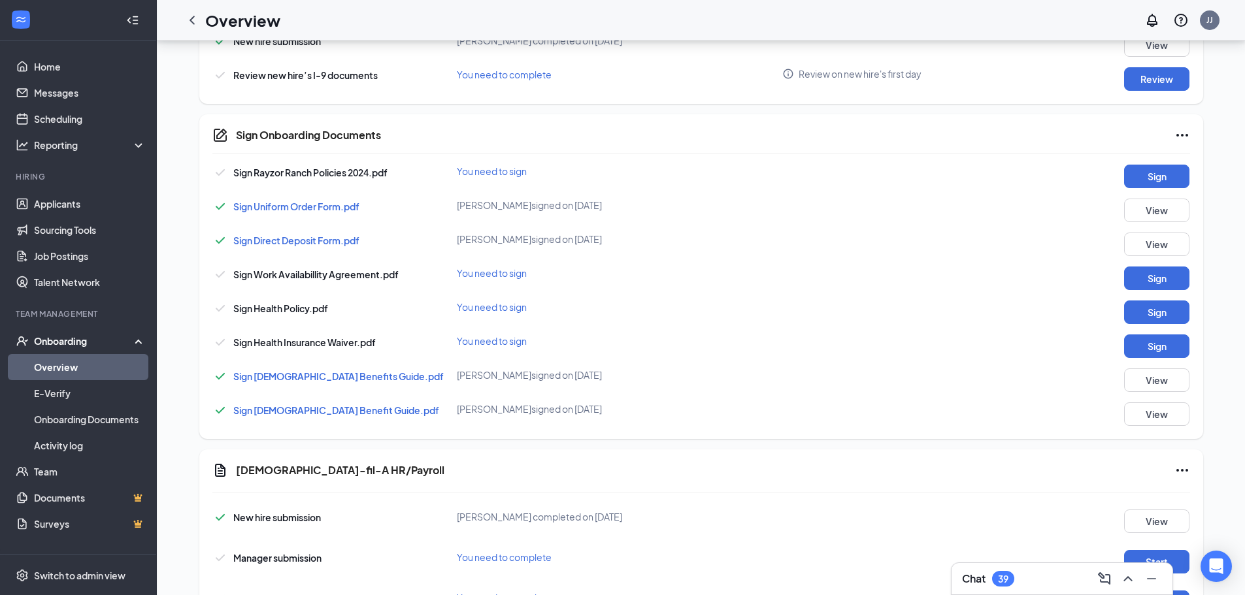
scroll to position [519, 0]
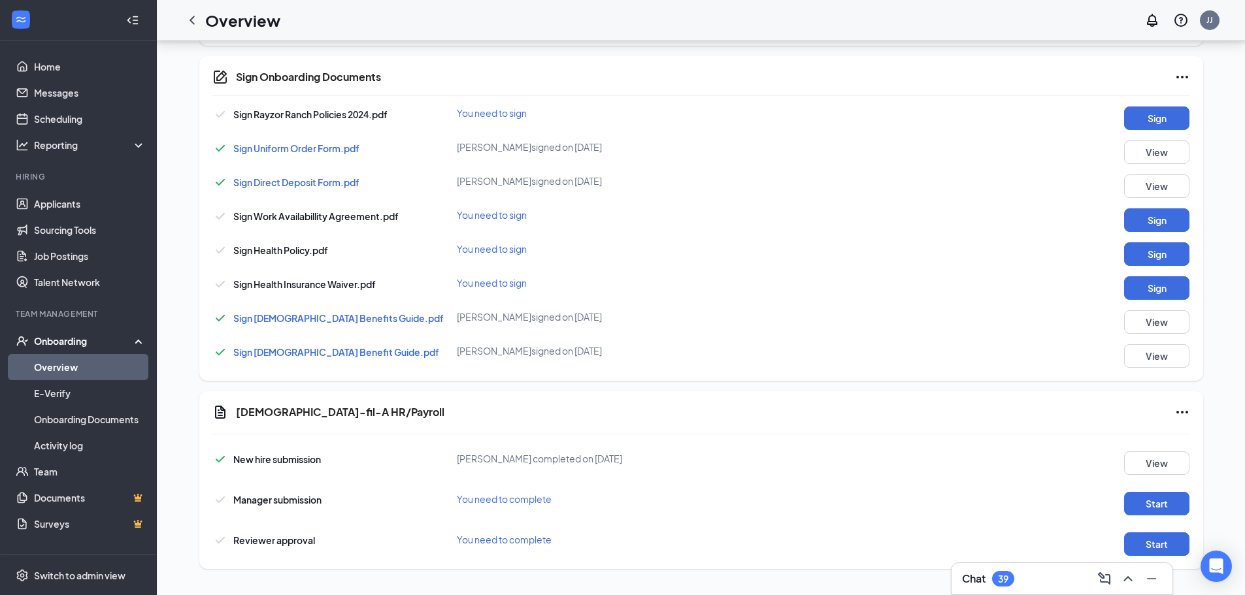
click at [1061, 576] on div "Chat 39" at bounding box center [1062, 579] width 200 height 21
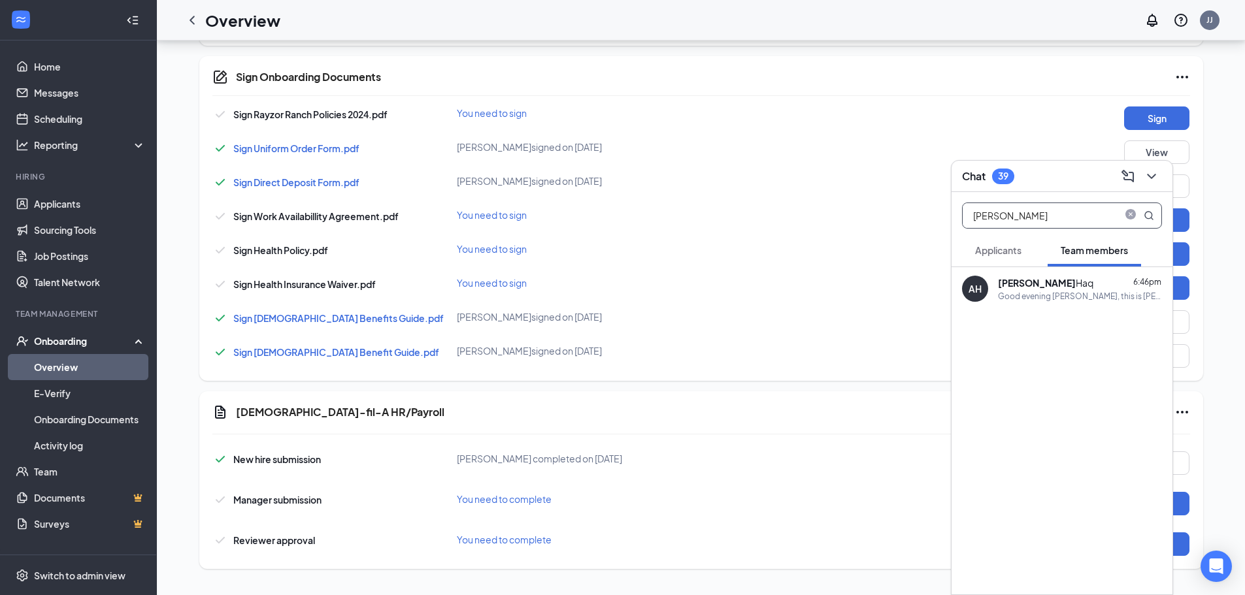
click at [1064, 218] on input "[PERSON_NAME]" at bounding box center [1040, 215] width 155 height 25
type input "A"
type input "cryst"
click at [1056, 293] on div "We're so excited you are joining the Rayzor Ranch [DEMOGRAPHIC_DATA]-fil-Ateam …" at bounding box center [1080, 296] width 164 height 11
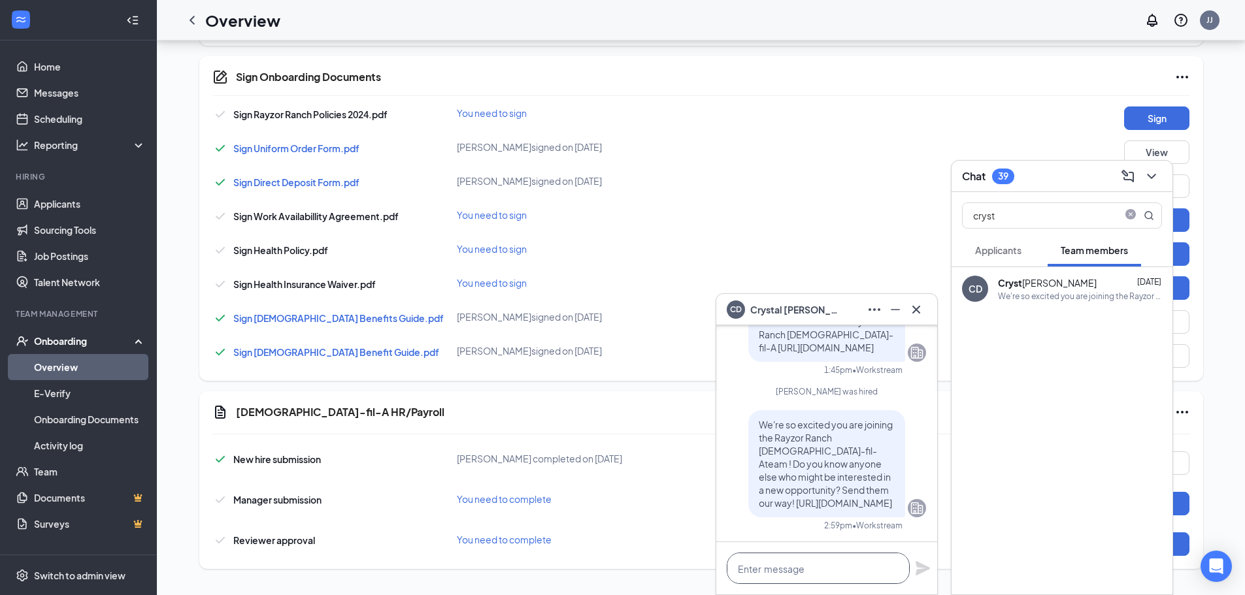
click at [788, 567] on textarea at bounding box center [818, 568] width 183 height 31
paste textarea "Good morning, [PERSON_NAME] this is [PERSON_NAME] one of the Directors here at …"
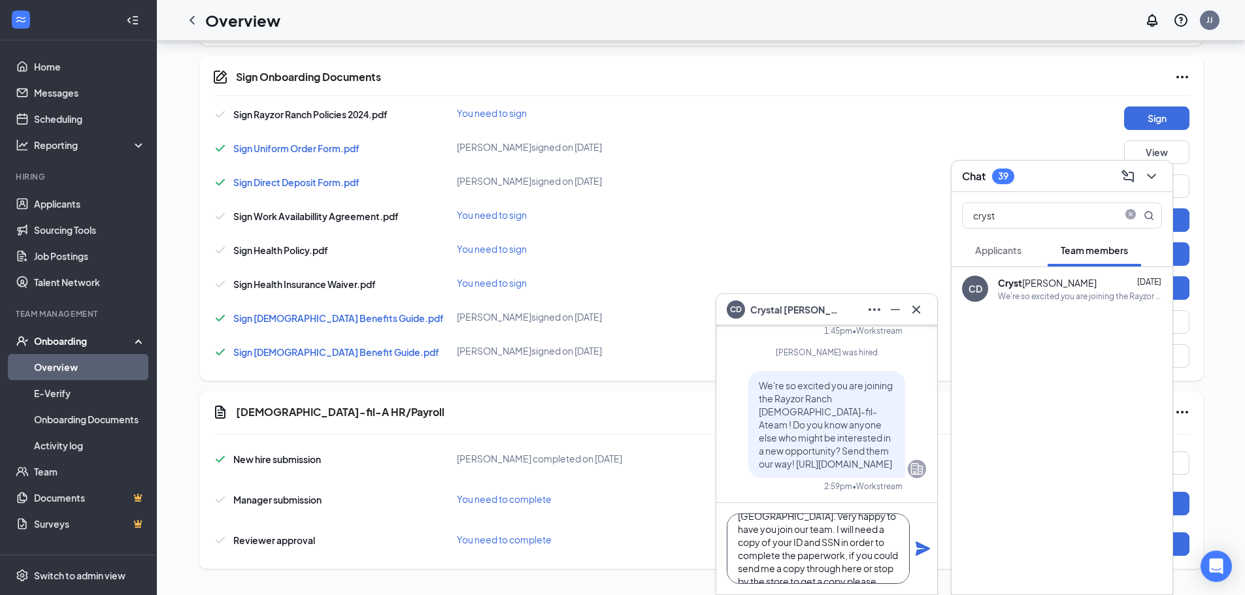
scroll to position [0, 0]
drag, startPoint x: 761, startPoint y: 526, endPoint x: 844, endPoint y: 520, distance: 82.6
click at [844, 520] on textarea "Good morning, [PERSON_NAME] this is [PERSON_NAME] one of the Directors here at …" at bounding box center [818, 549] width 183 height 71
type textarea "Good evening [PERSON_NAME] this is [PERSON_NAME] one of the Directors here at […"
click at [927, 548] on icon "Plane" at bounding box center [923, 549] width 14 height 14
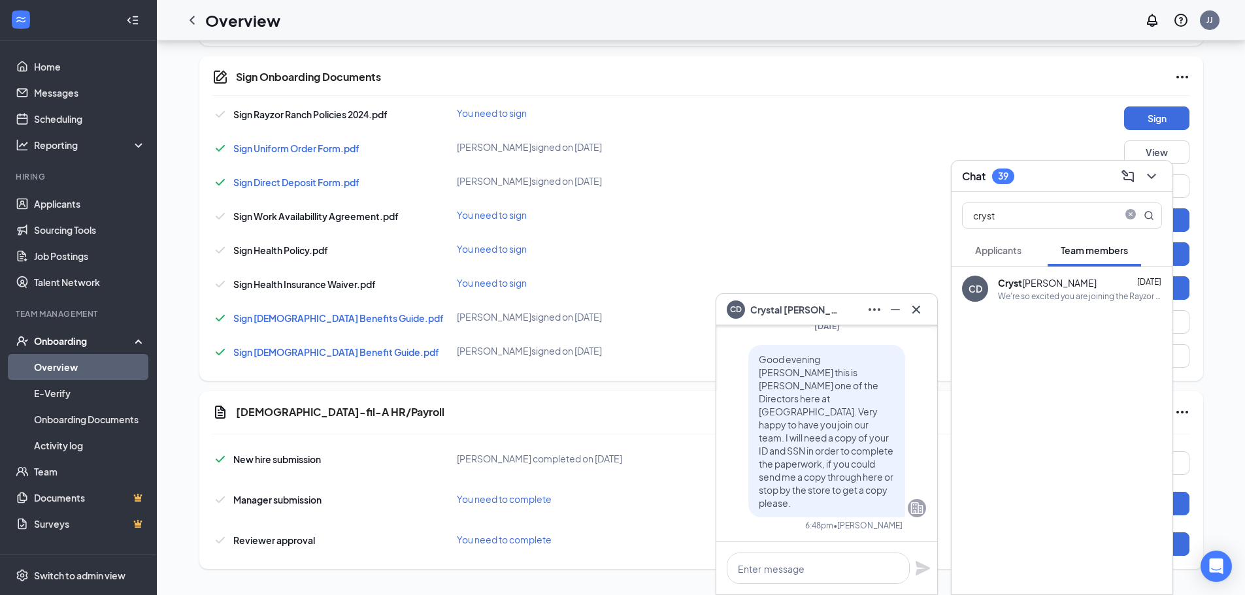
click at [913, 318] on button at bounding box center [916, 309] width 21 height 21
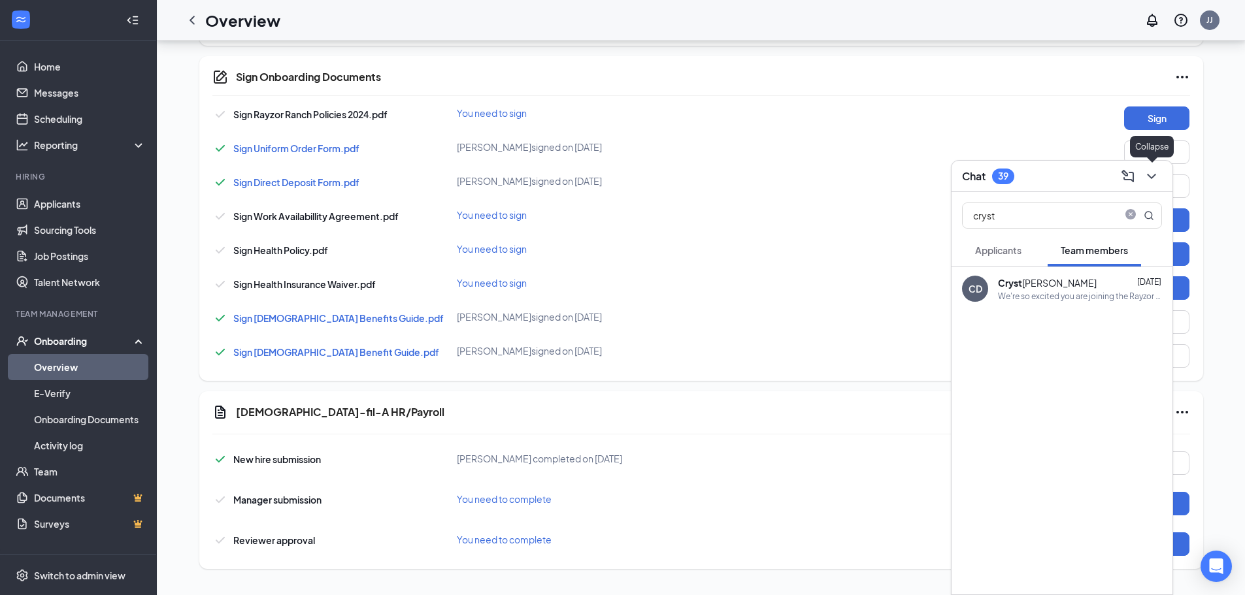
click at [1158, 174] on icon "ChevronDown" at bounding box center [1152, 177] width 16 height 16
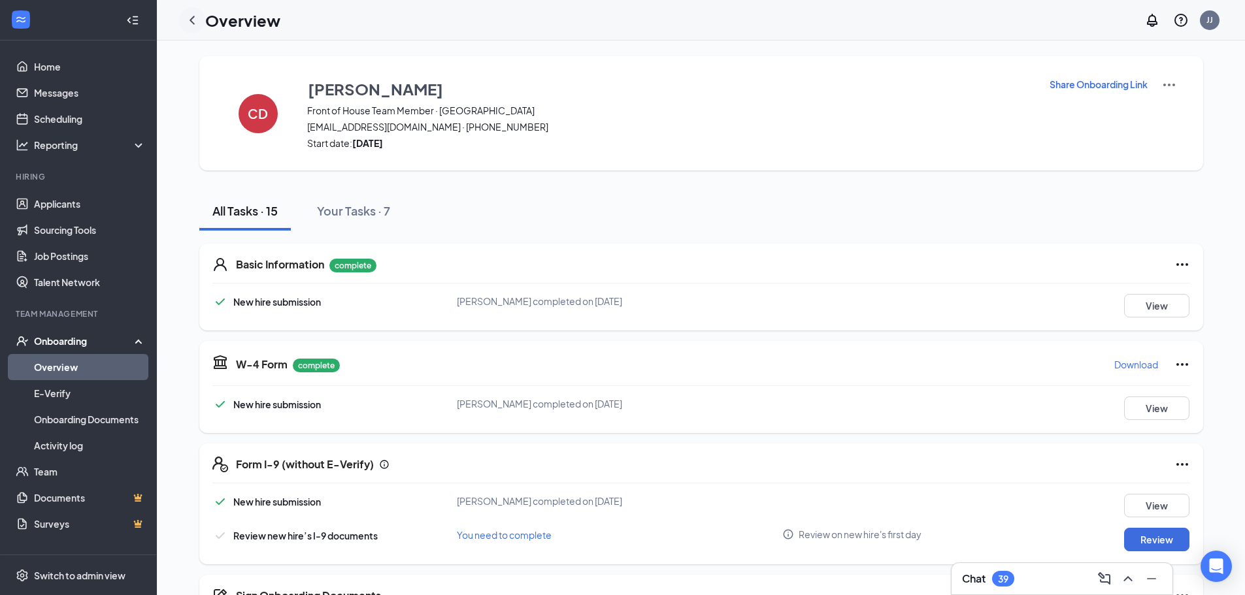
drag, startPoint x: 200, startPoint y: 25, endPoint x: 190, endPoint y: 27, distance: 10.5
click at [200, 25] on div at bounding box center [192, 20] width 26 height 26
click at [188, 27] on icon "ChevronLeft" at bounding box center [192, 20] width 16 height 16
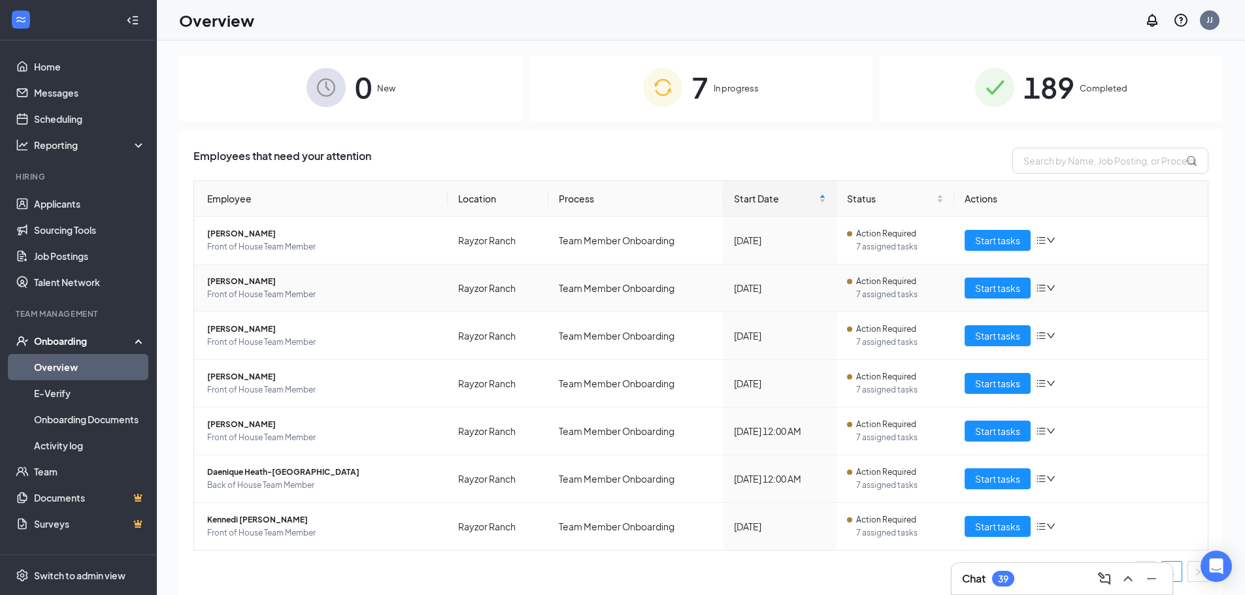
scroll to position [4, 0]
click at [984, 473] on span "Start tasks" at bounding box center [997, 478] width 45 height 14
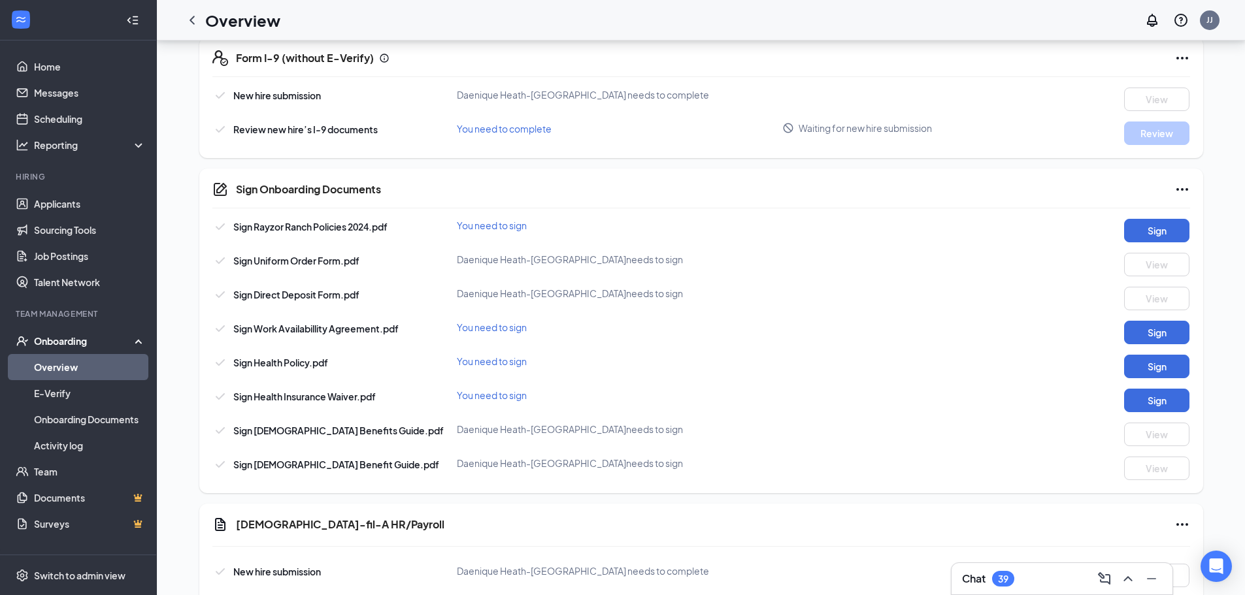
scroll to position [187, 0]
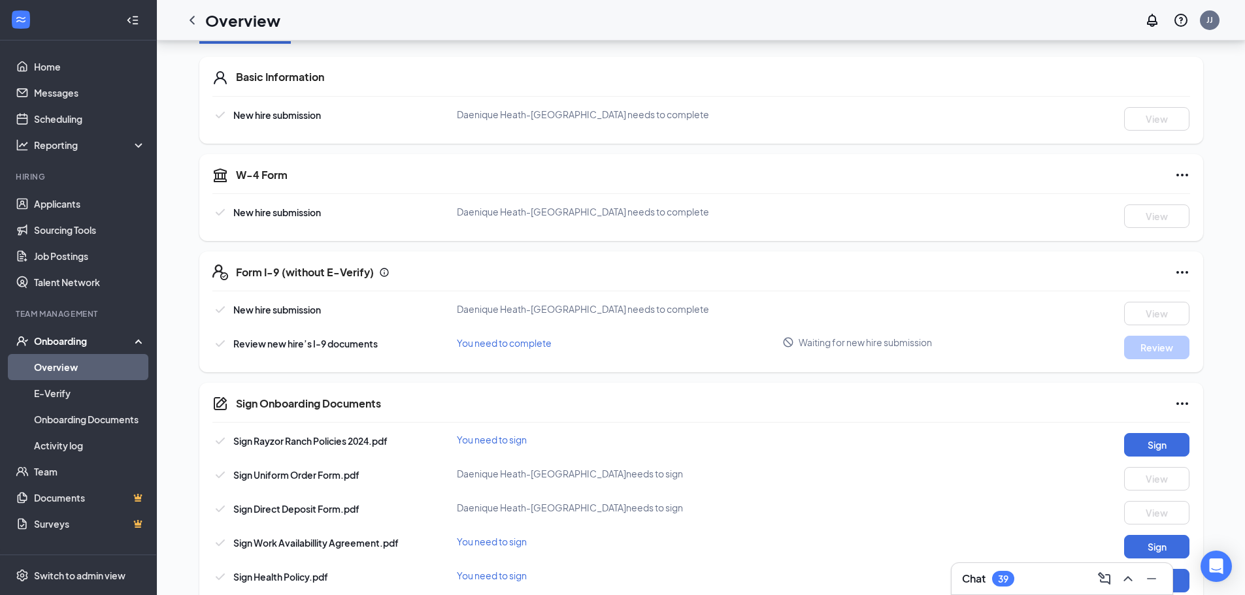
drag, startPoint x: 185, startPoint y: 19, endPoint x: 199, endPoint y: 32, distance: 19.4
click at [185, 20] on icon "ChevronLeft" at bounding box center [192, 20] width 16 height 16
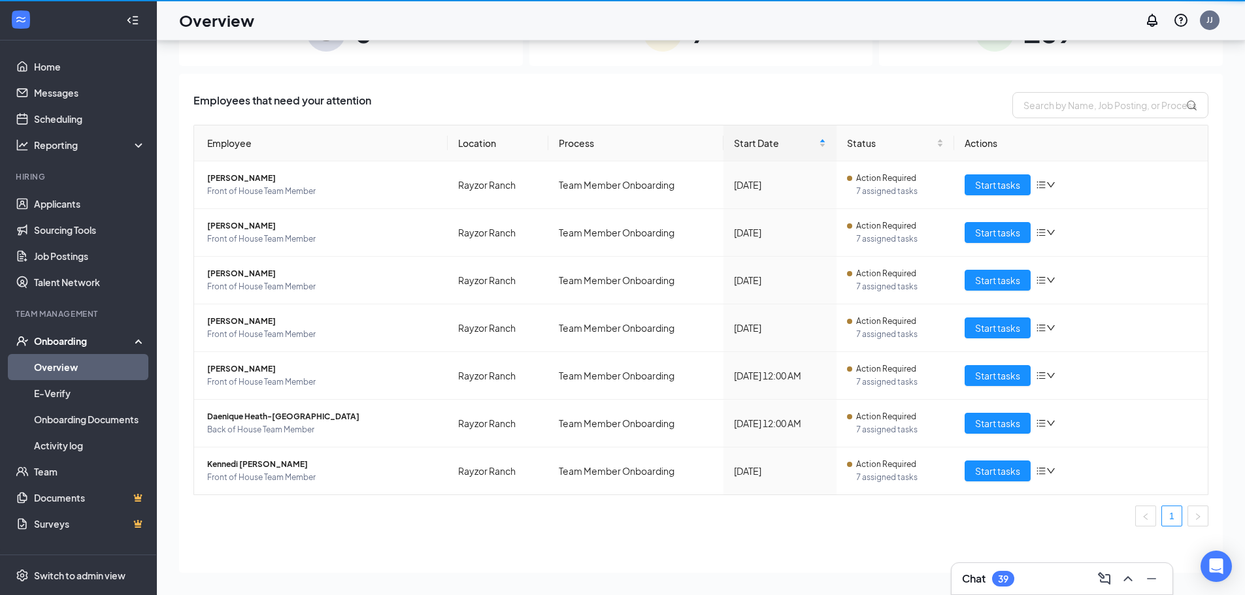
scroll to position [59, 0]
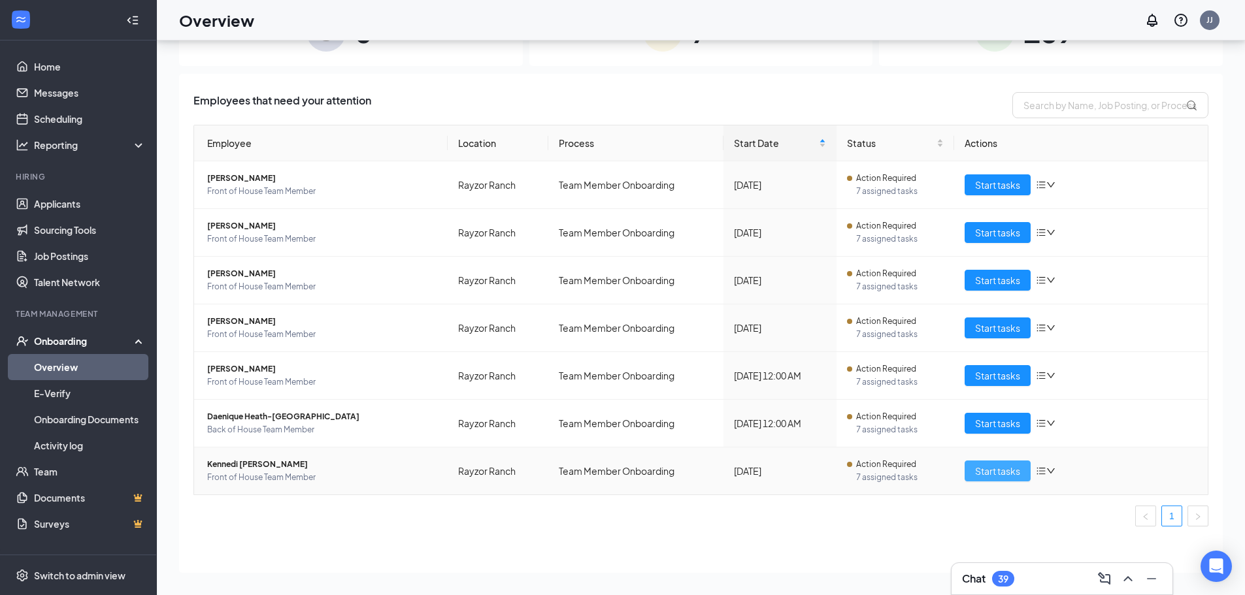
click at [1003, 472] on span "Start tasks" at bounding box center [997, 471] width 45 height 14
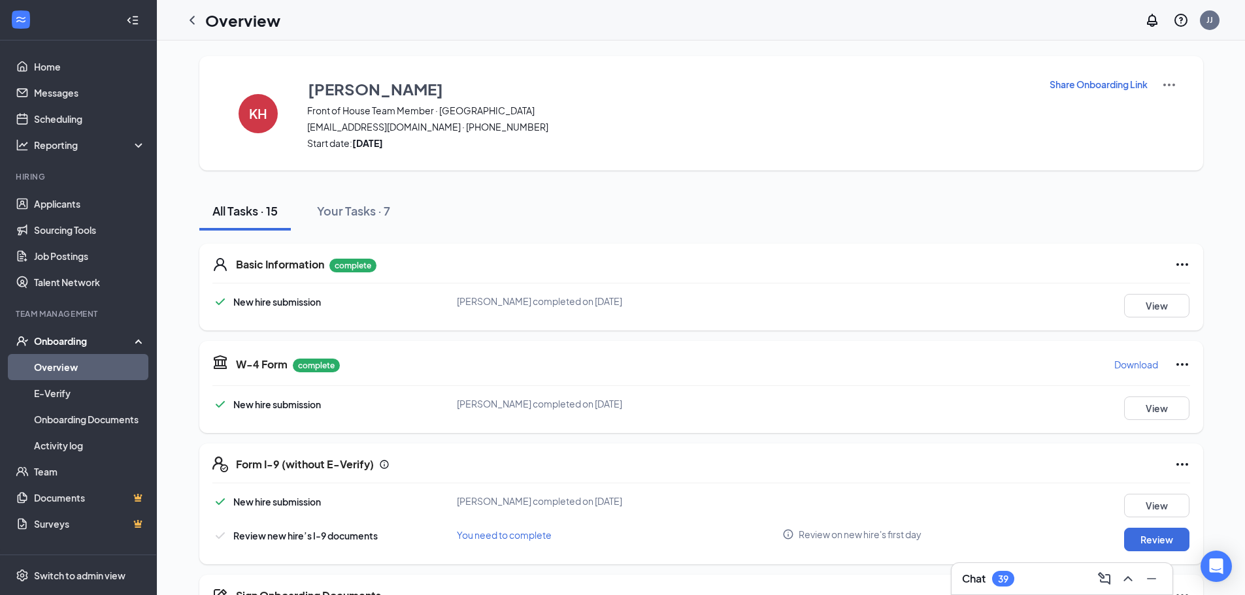
click at [1039, 583] on div "Chat 39" at bounding box center [1062, 579] width 200 height 21
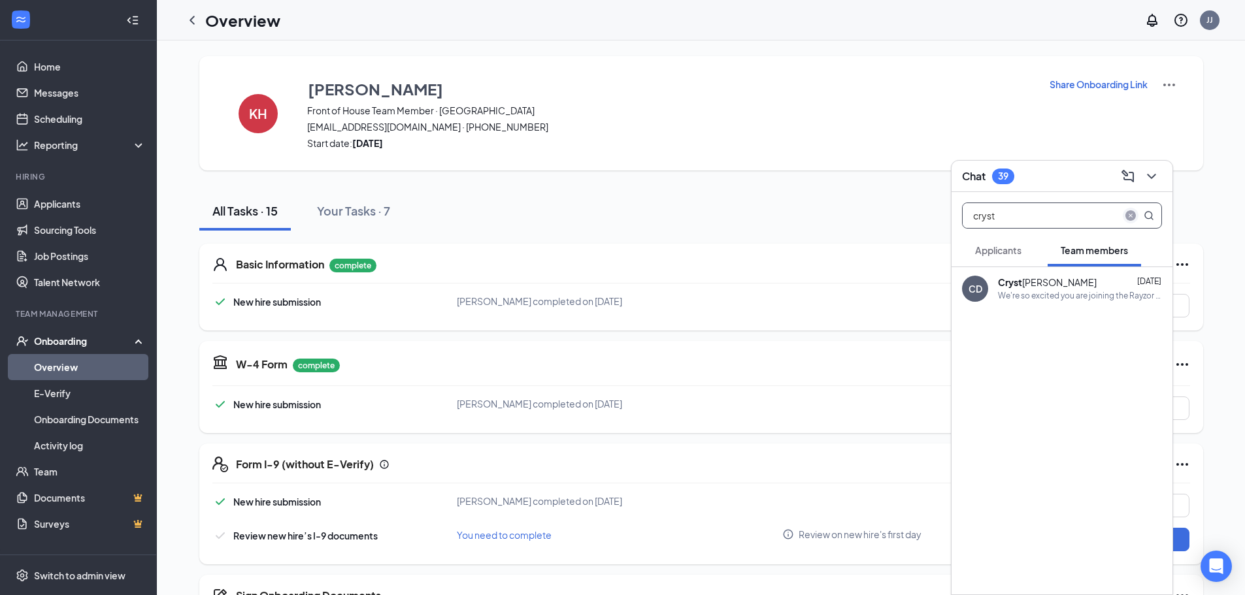
click at [1132, 214] on icon "close-circle" at bounding box center [1130, 215] width 10 height 10
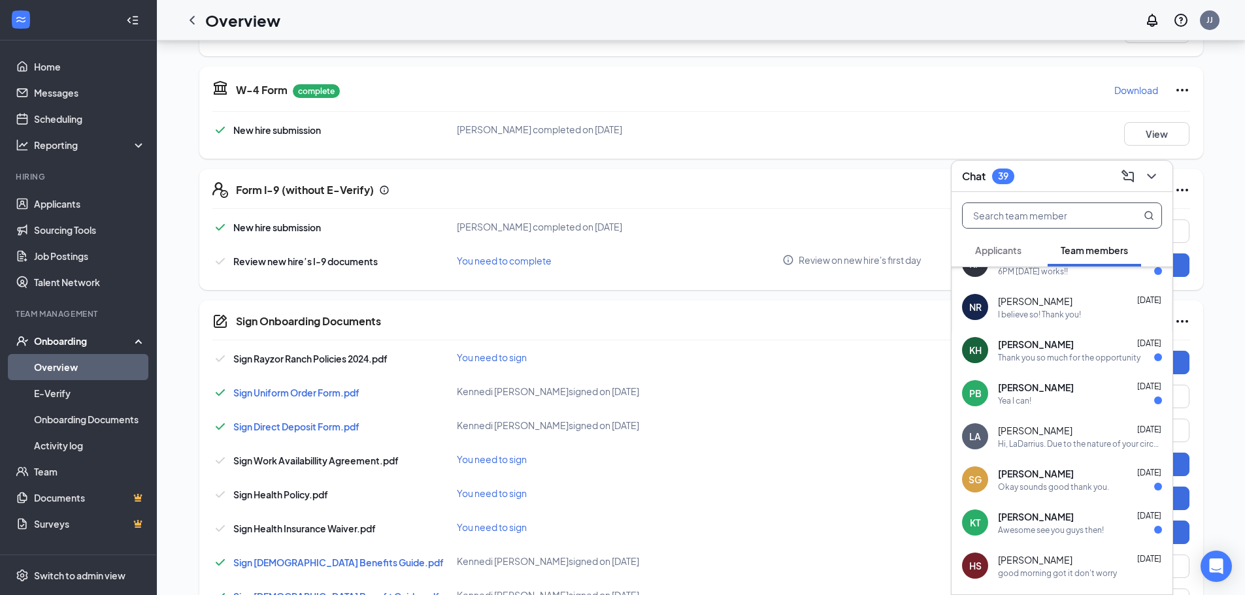
scroll to position [127, 0]
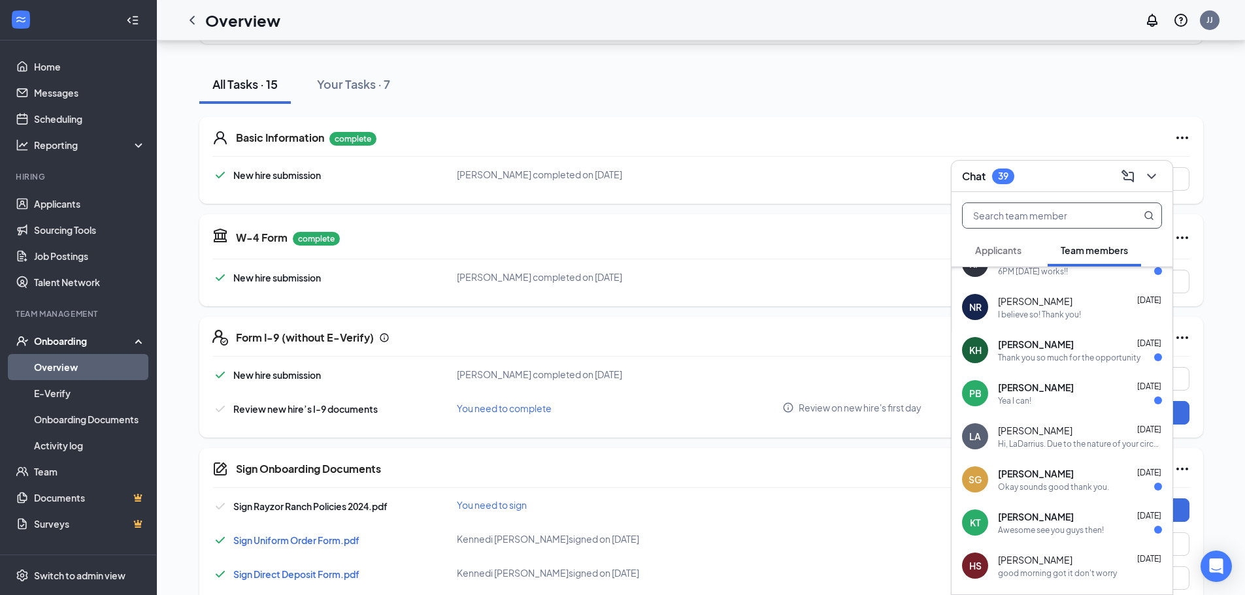
click at [996, 220] on input "text" at bounding box center [1040, 215] width 155 height 25
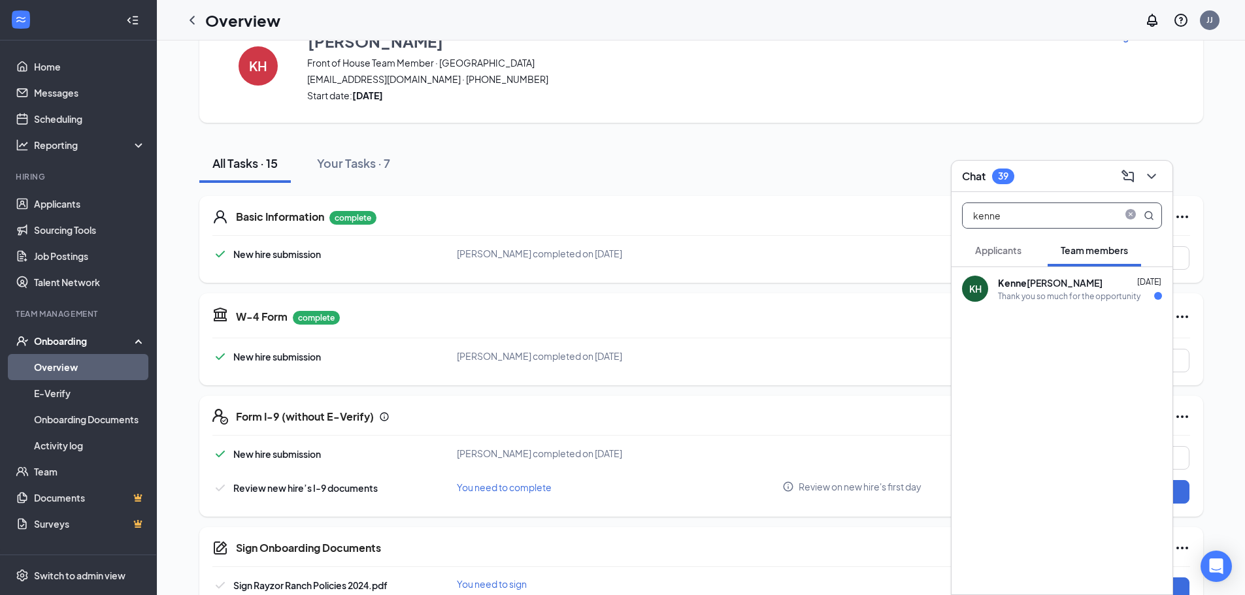
scroll to position [0, 0]
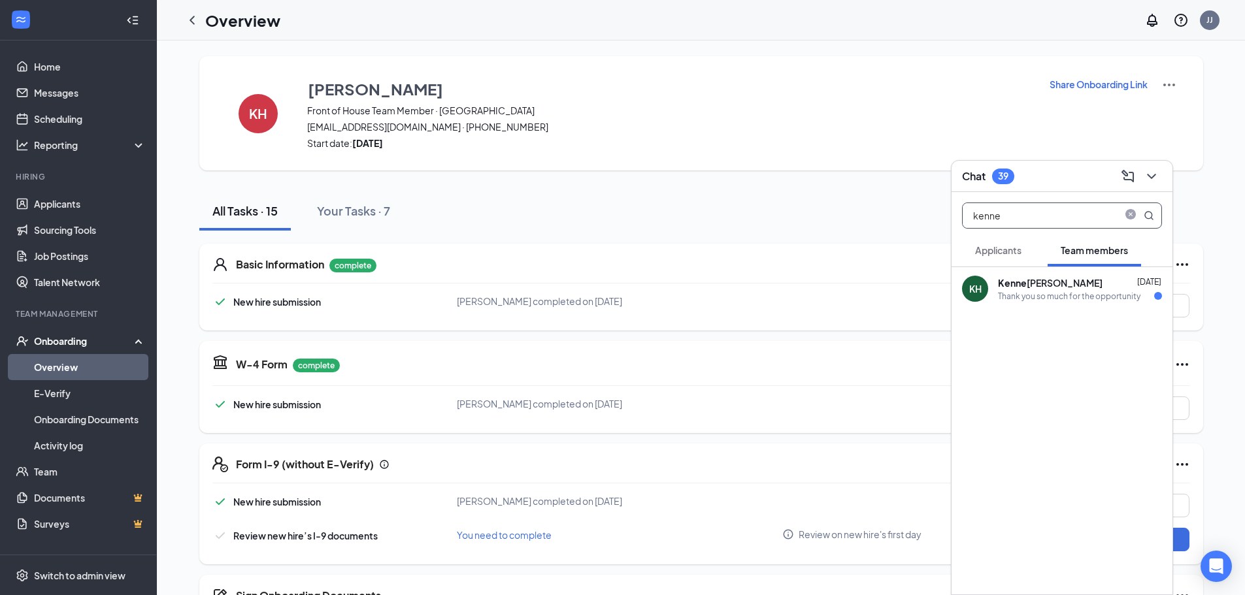
type input "kenne"
click at [1054, 290] on div "[PERSON_NAME] [DATE] Thank you so much for the opportunity" at bounding box center [1080, 288] width 164 height 25
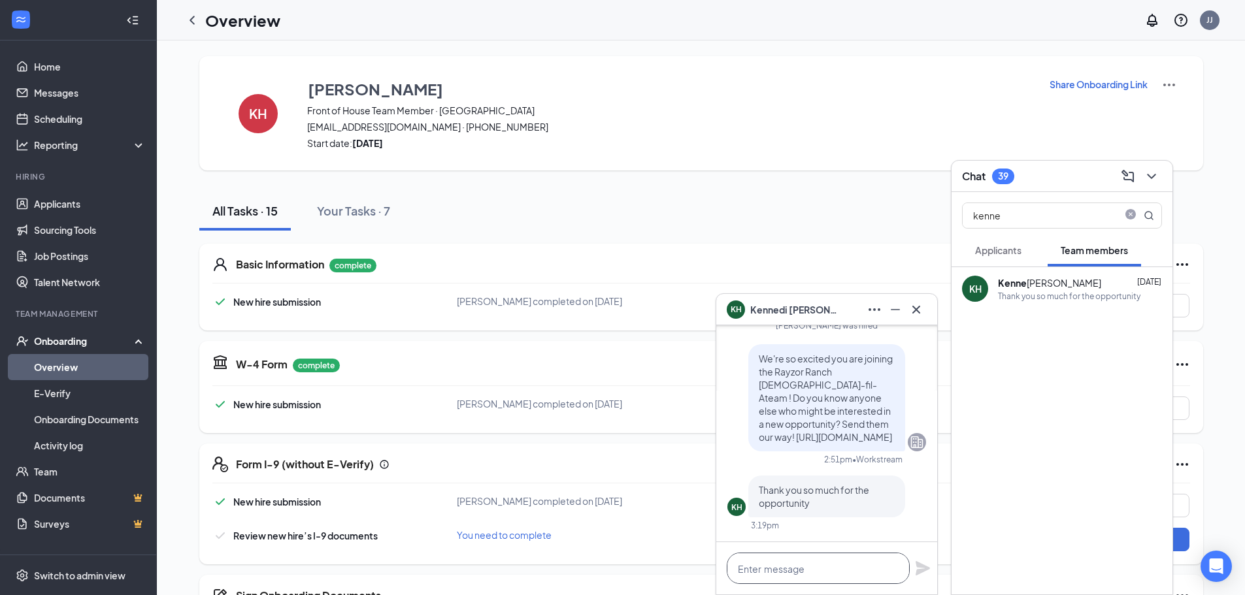
click at [812, 566] on textarea at bounding box center [818, 568] width 183 height 31
paste textarea "Good morning, [PERSON_NAME] this is [PERSON_NAME] one of the Directors here at …"
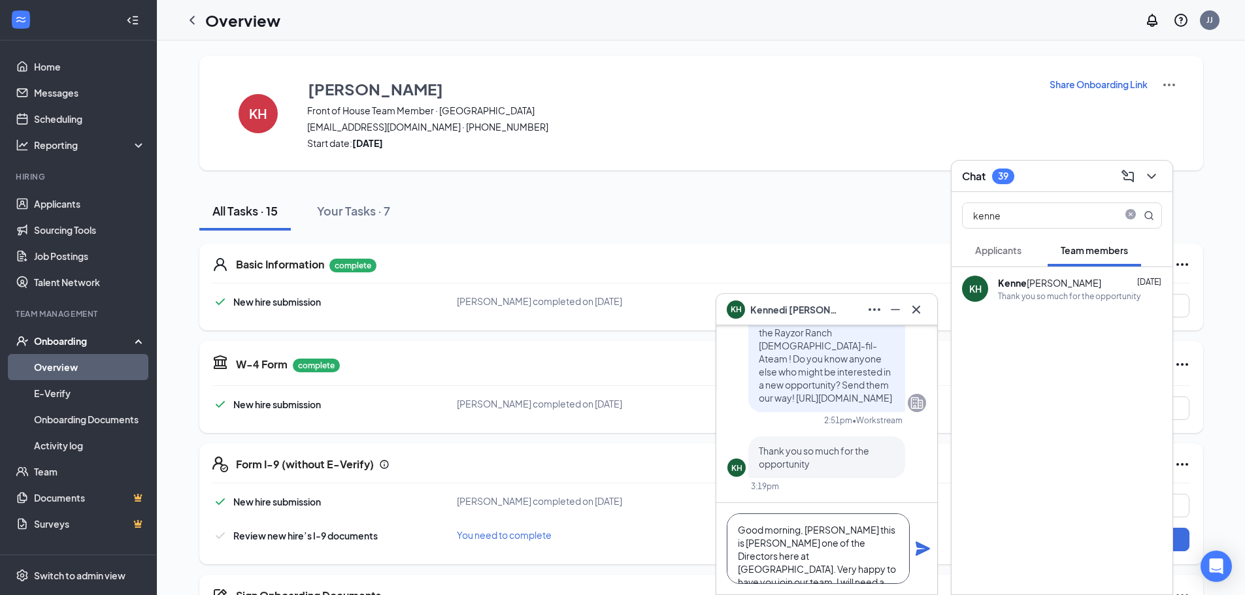
drag, startPoint x: 765, startPoint y: 529, endPoint x: 846, endPoint y: 522, distance: 82.1
click at [846, 522] on textarea "Good morning, [PERSON_NAME] this is [PERSON_NAME] one of the Directors here at …" at bounding box center [818, 549] width 183 height 71
type textarea "Good evening Kennedi this is [PERSON_NAME] one of the Directors here at [GEOGRA…"
click at [926, 549] on icon "Plane" at bounding box center [923, 549] width 14 height 14
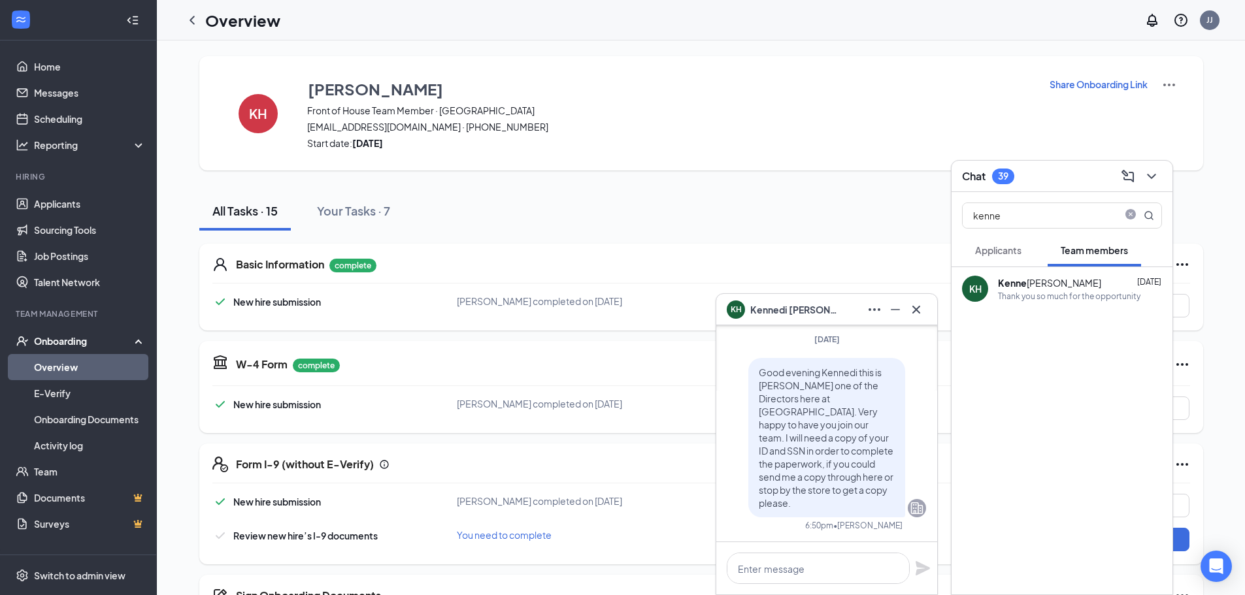
click at [922, 321] on div "KH [PERSON_NAME]" at bounding box center [826, 309] width 221 height 31
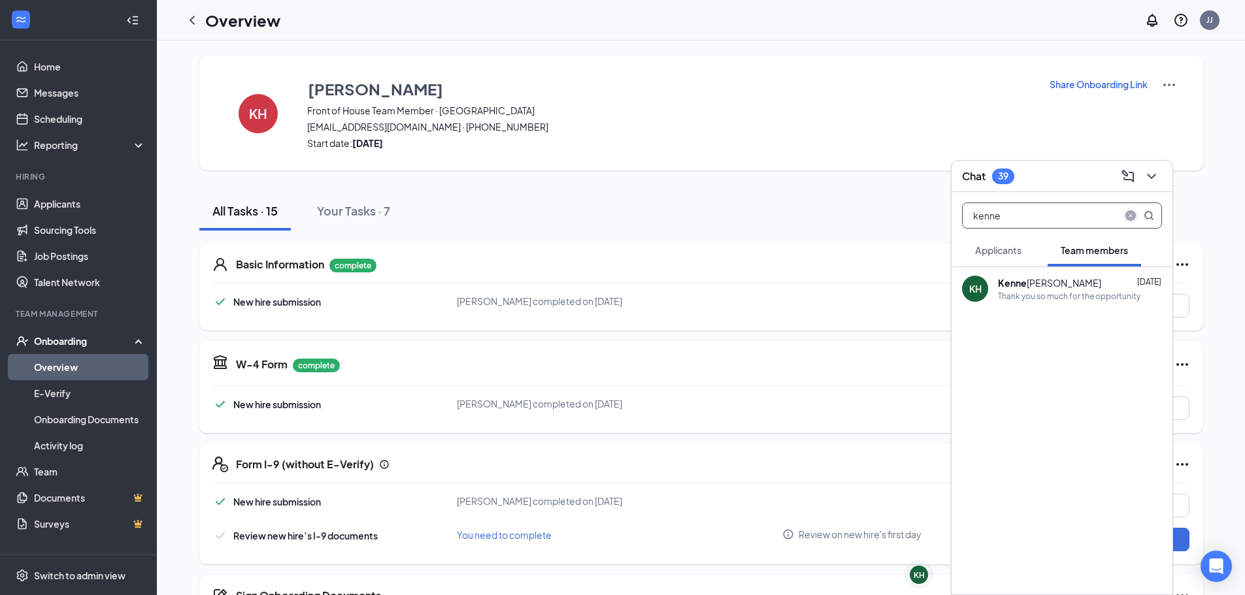
click at [1125, 218] on icon "close-circle" at bounding box center [1130, 215] width 10 height 10
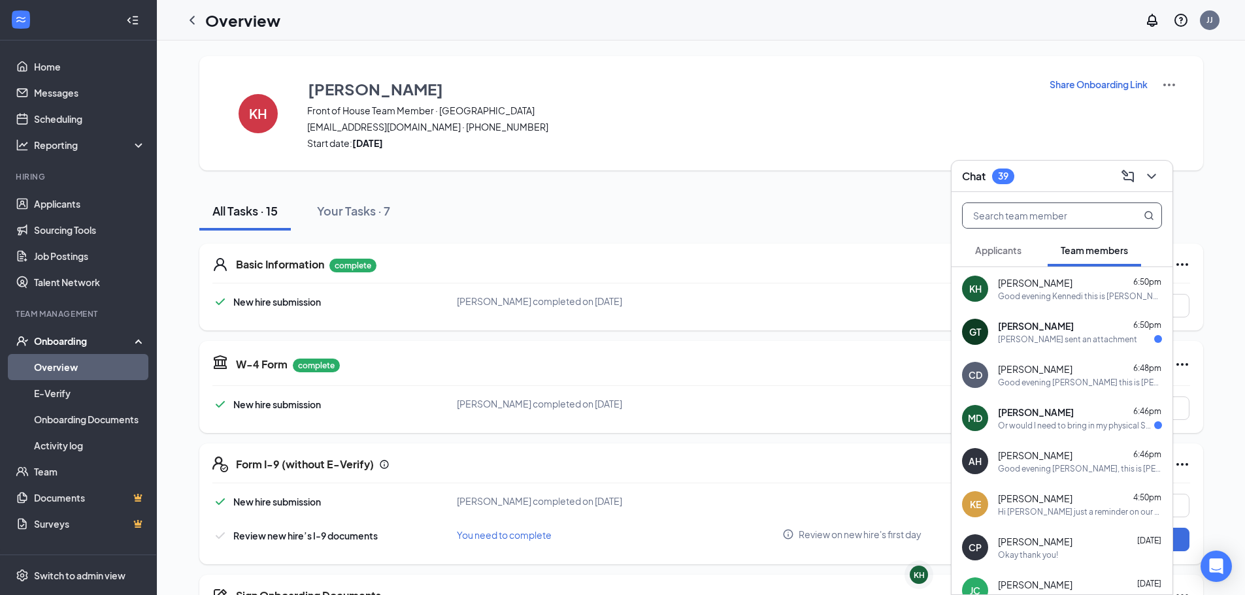
drag, startPoint x: 190, startPoint y: 14, endPoint x: 184, endPoint y: 21, distance: 9.3
click at [190, 14] on icon "ChevronLeft" at bounding box center [192, 20] width 16 height 16
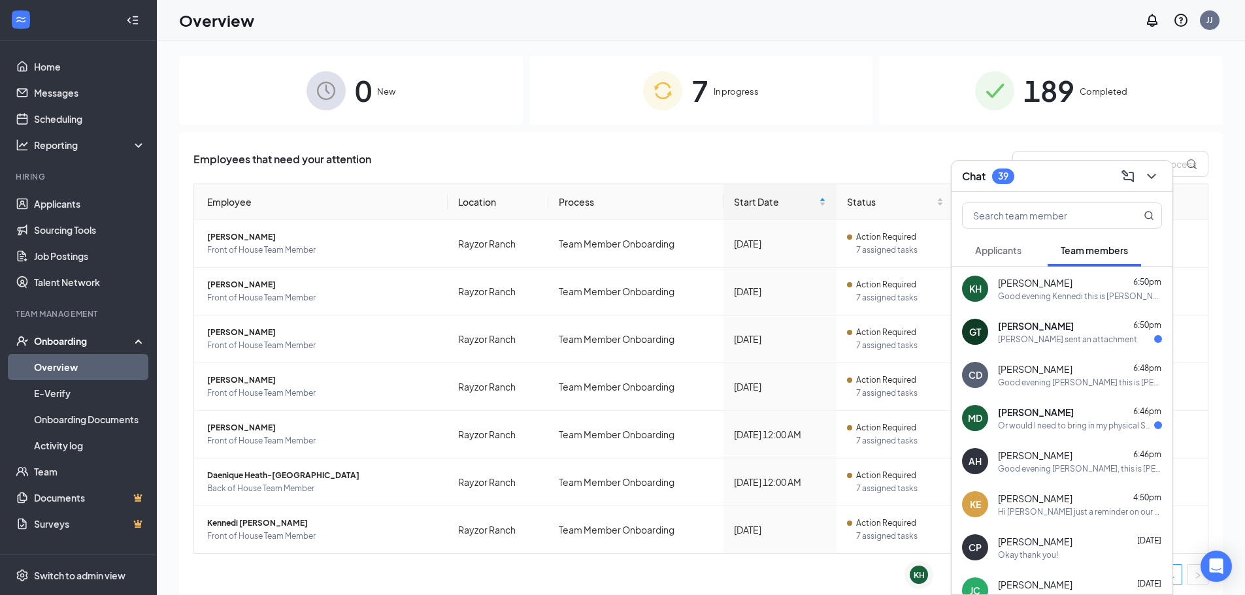
click at [1153, 184] on button at bounding box center [1151, 176] width 21 height 21
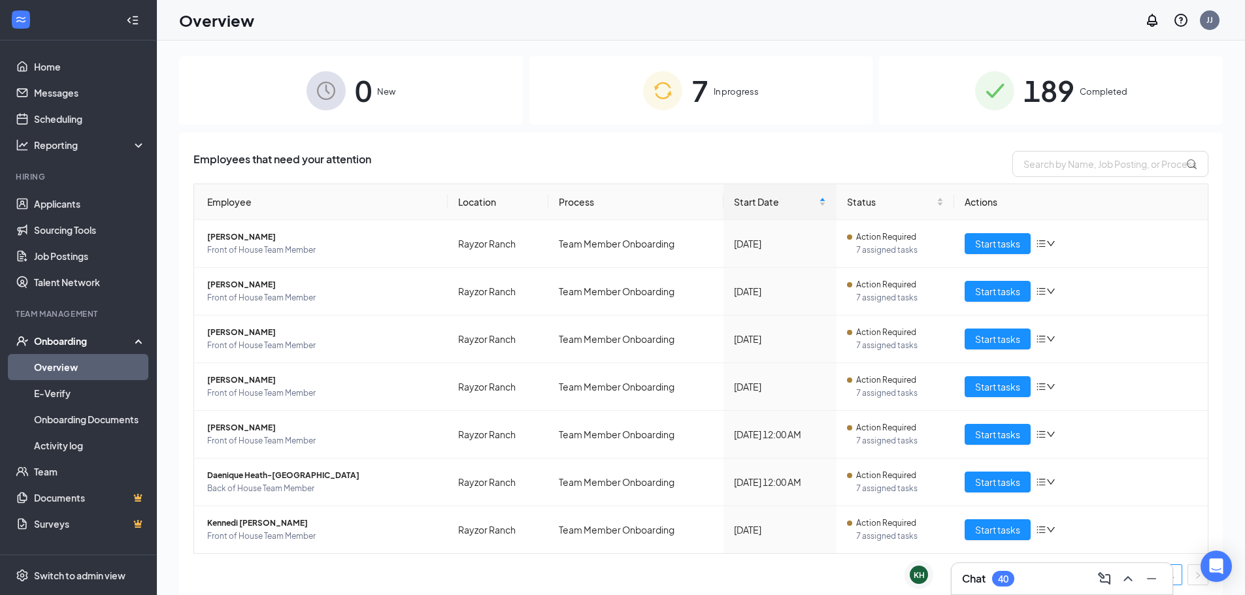
click at [970, 583] on h3 "Chat" at bounding box center [974, 579] width 24 height 14
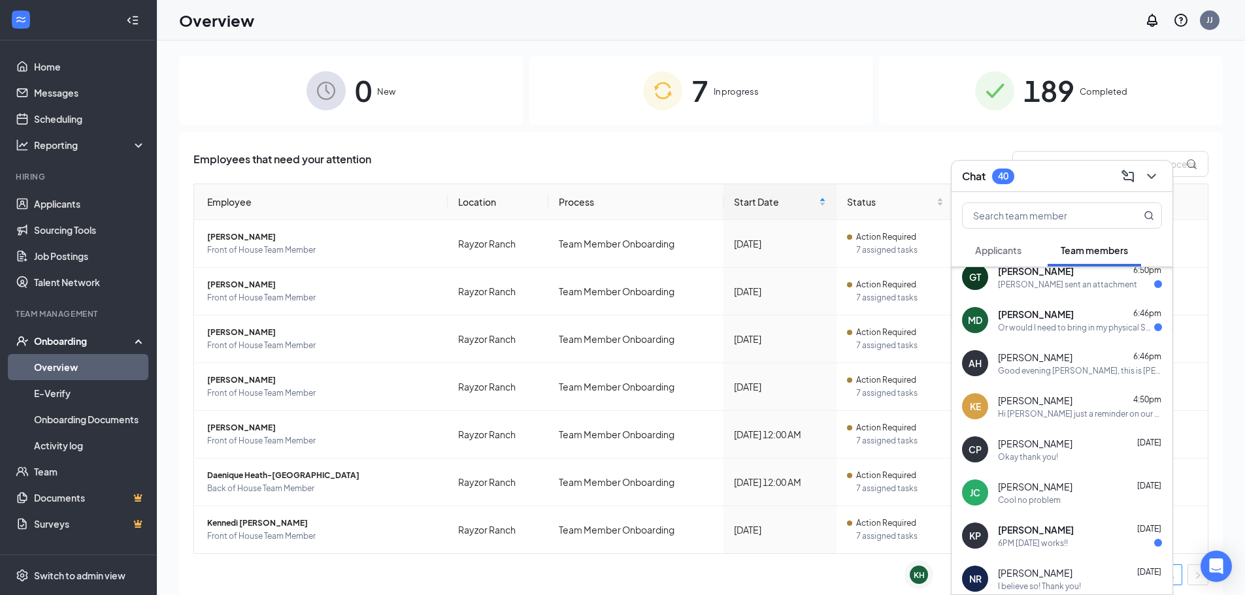
scroll to position [131, 0]
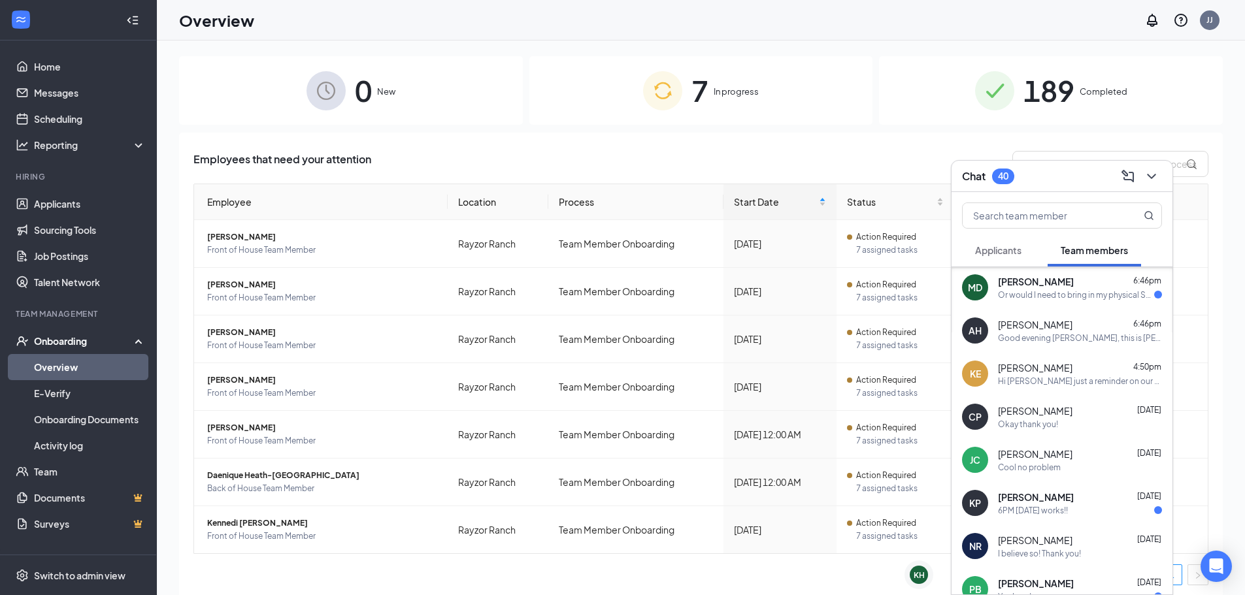
click at [1080, 448] on div "[PERSON_NAME] [DATE]" at bounding box center [1080, 454] width 164 height 13
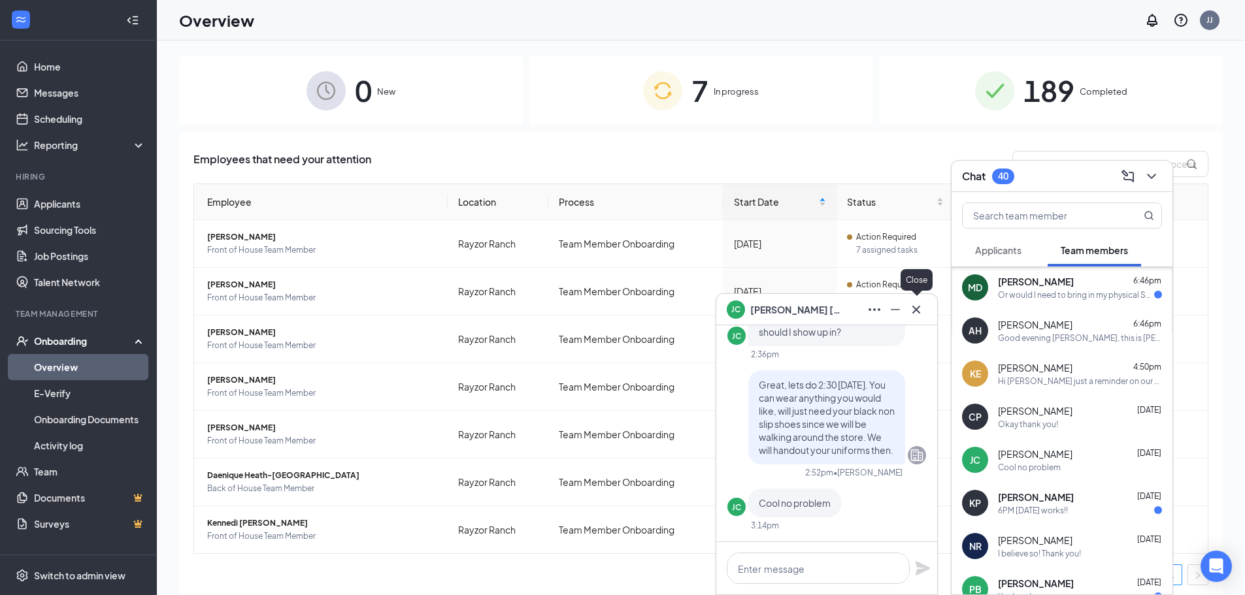
click at [924, 309] on button at bounding box center [916, 309] width 21 height 21
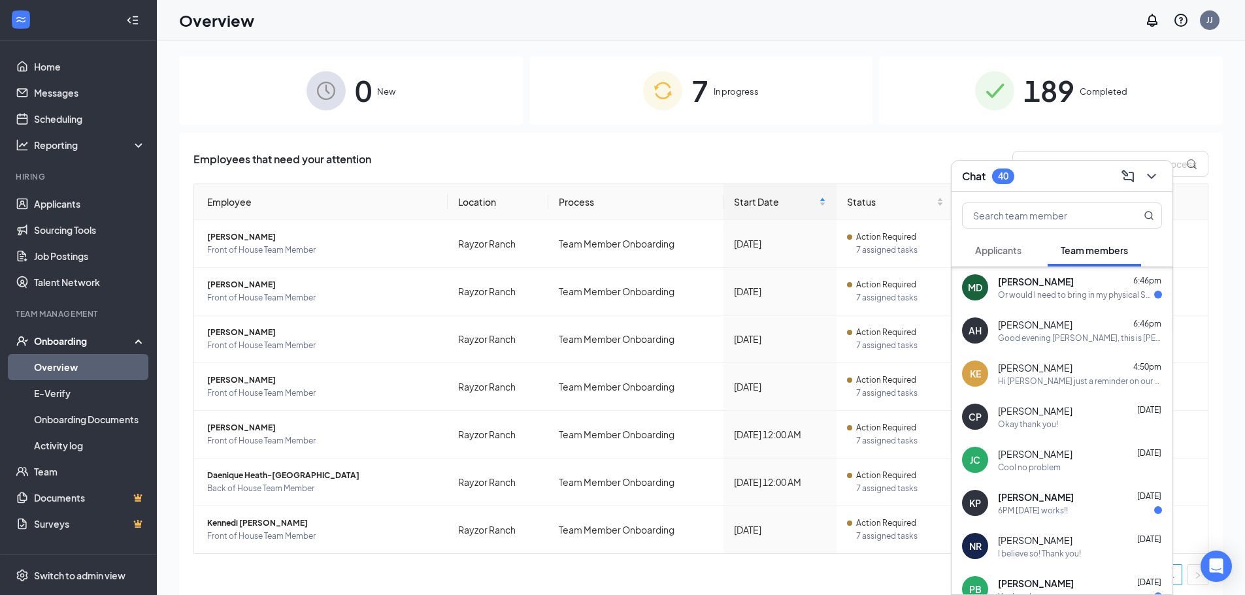
click at [1071, 411] on div "[PERSON_NAME] [DATE]" at bounding box center [1080, 411] width 164 height 13
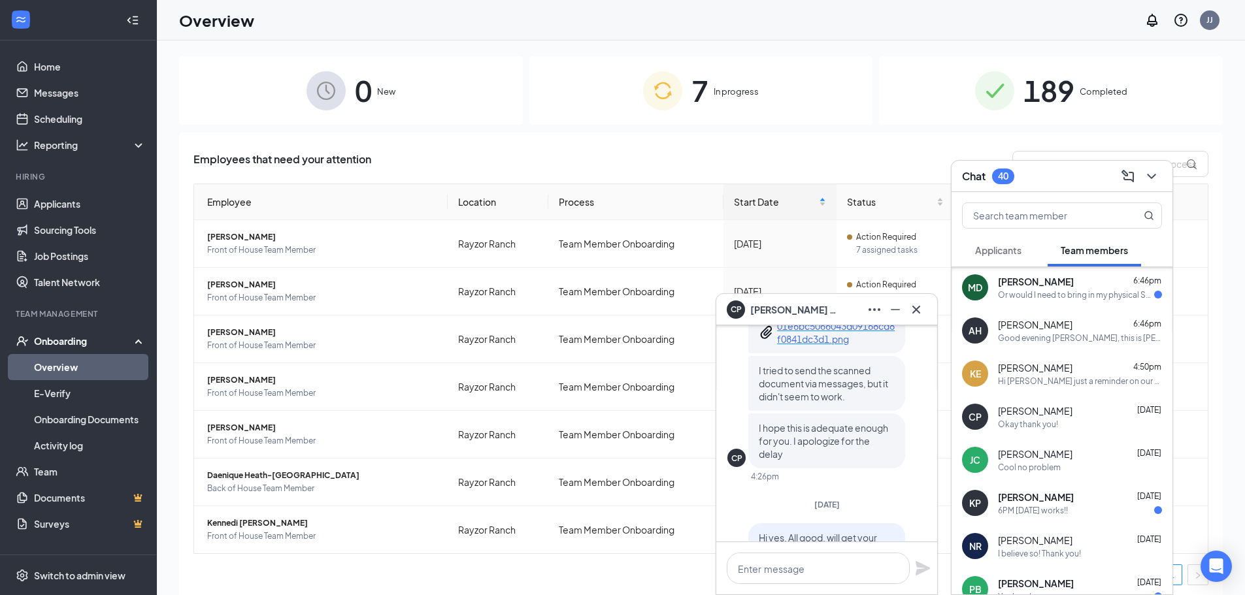
scroll to position [-261, 0]
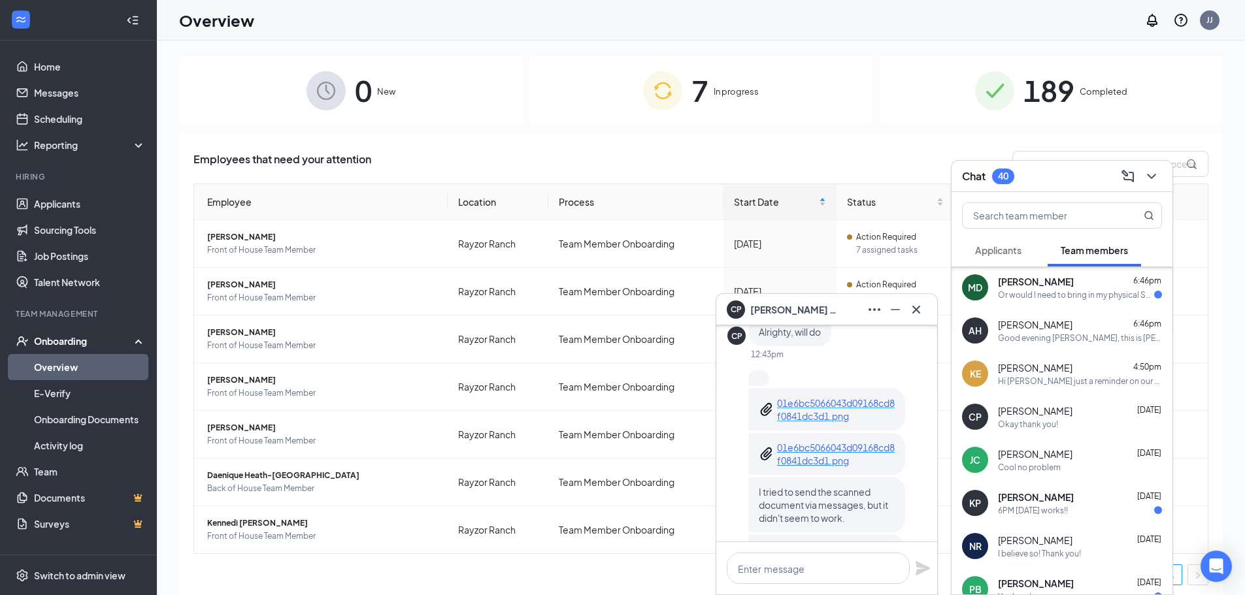
click at [846, 418] on p "01e6bc5066043d09168cd8f0841dc3d1.png" at bounding box center [836, 410] width 118 height 26
click at [918, 314] on icon "Cross" at bounding box center [916, 310] width 16 height 16
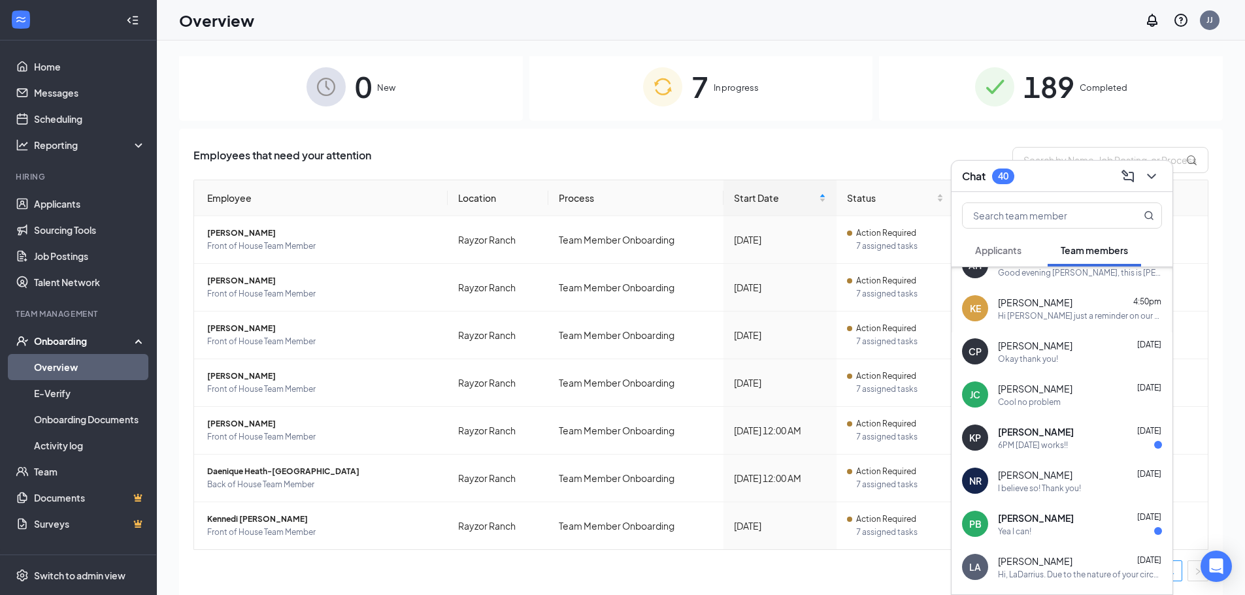
scroll to position [0, 0]
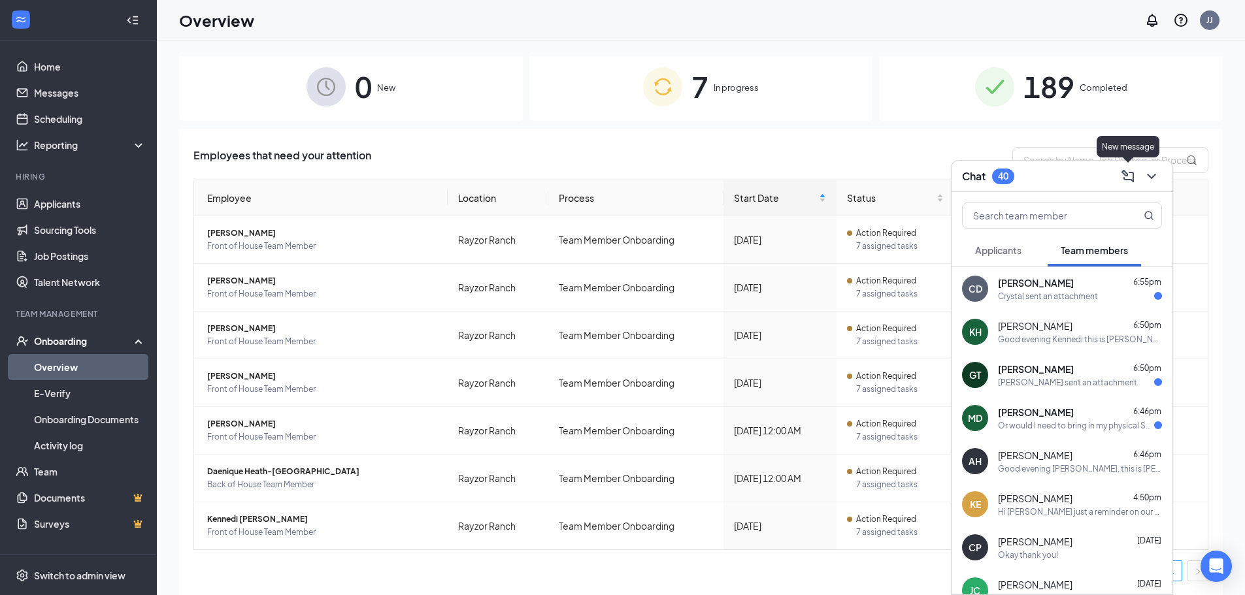
click at [1152, 175] on icon "ChevronDown" at bounding box center [1152, 177] width 16 height 16
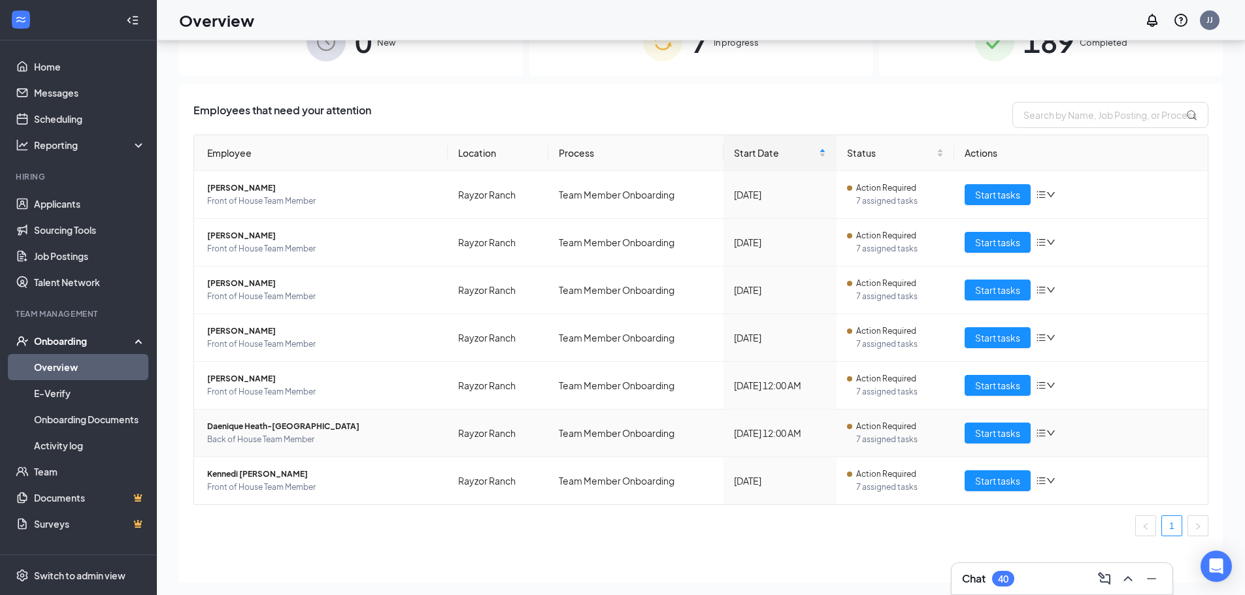
scroll to position [59, 0]
